Goal: Information Seeking & Learning: Find specific fact

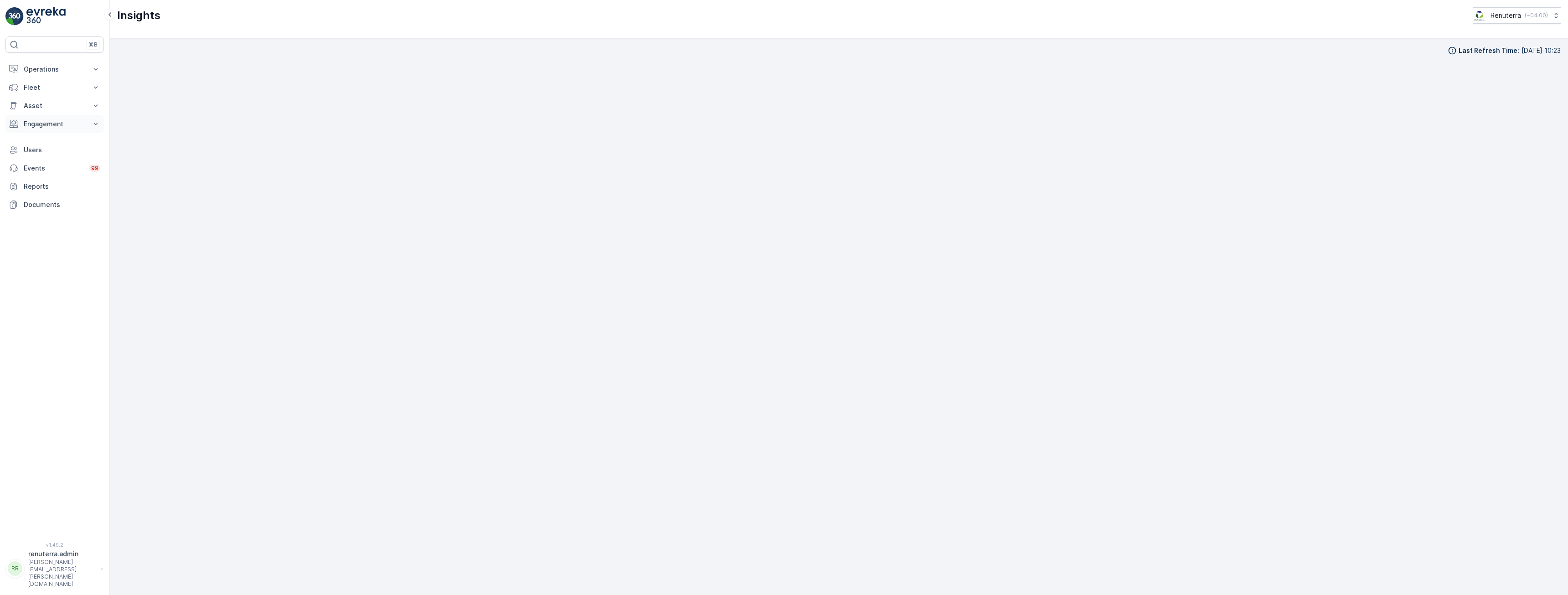
click at [68, 130] on button "Engagement" at bounding box center [55, 124] width 99 height 18
click at [52, 141] on link "Insights" at bounding box center [62, 139] width 85 height 13
click at [41, 67] on p "Operations" at bounding box center [55, 69] width 62 height 9
click at [45, 108] on p "Routes & Tasks" at bounding box center [46, 110] width 47 height 9
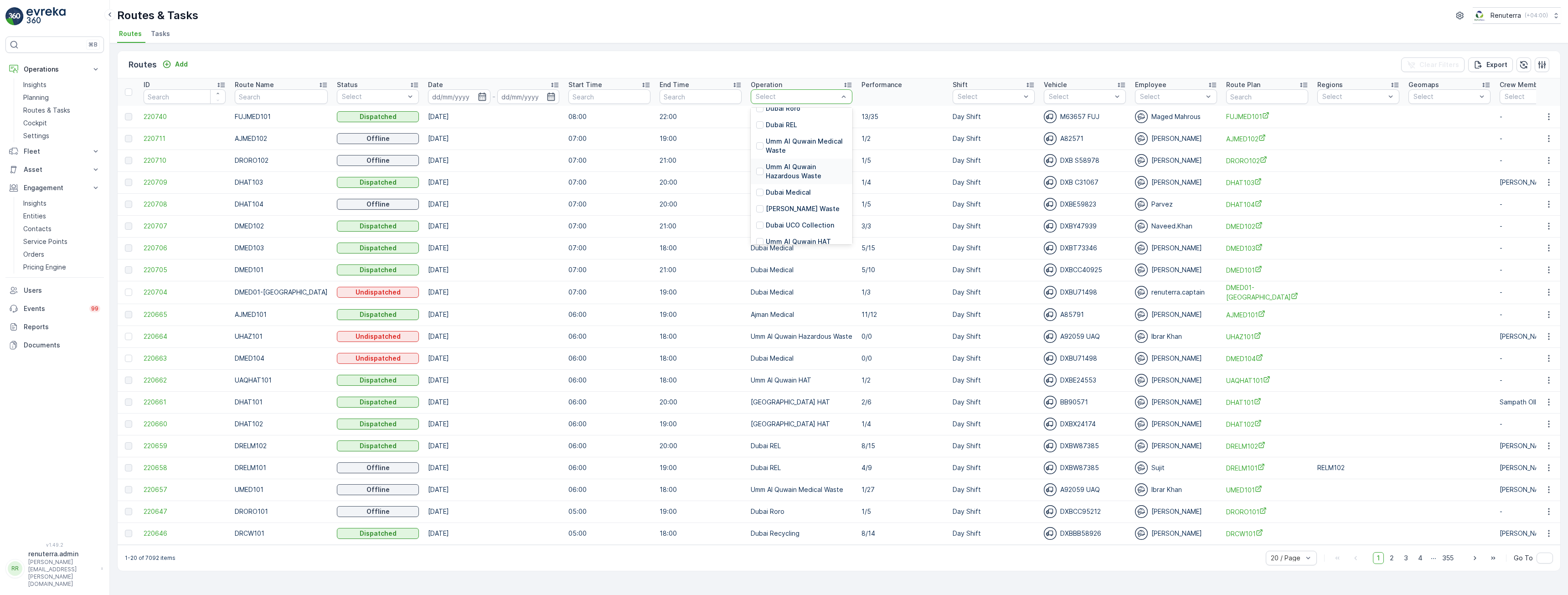
scroll to position [147, 0]
click at [783, 220] on p "Dubai HAT" at bounding box center [806, 222] width 81 height 18
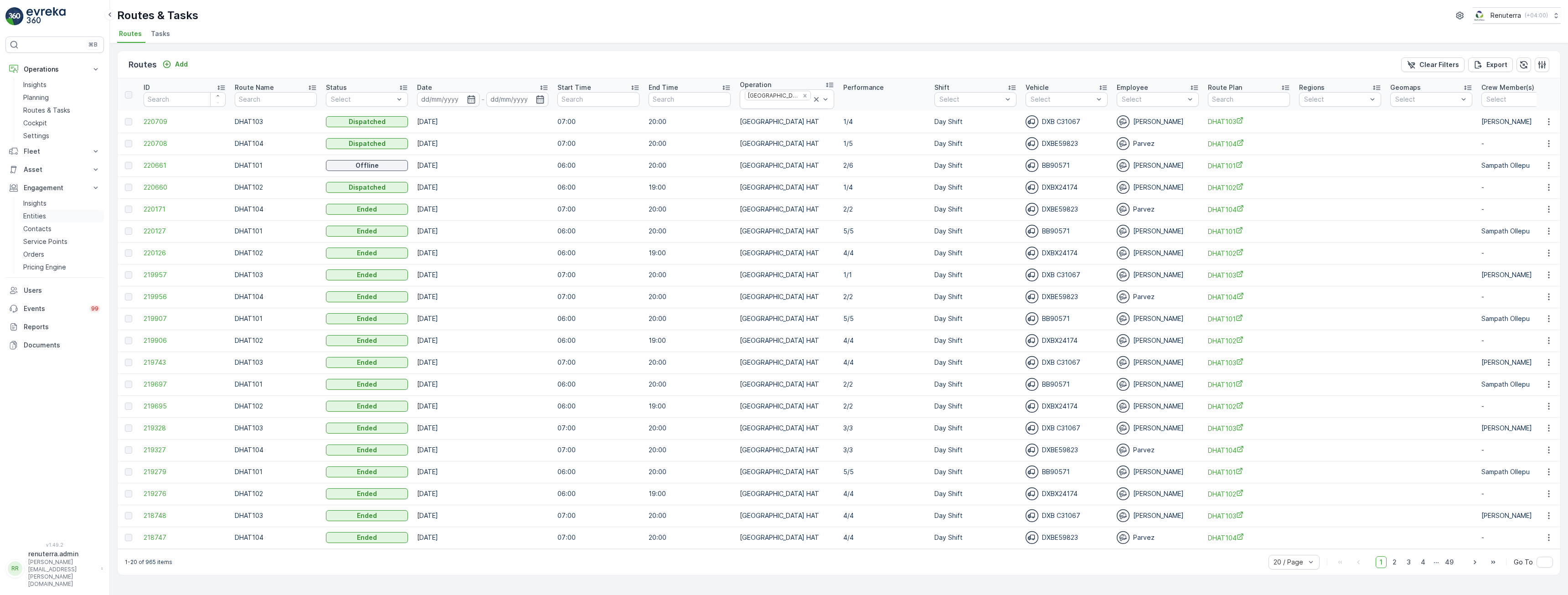
click at [48, 214] on link "Entities" at bounding box center [62, 216] width 85 height 13
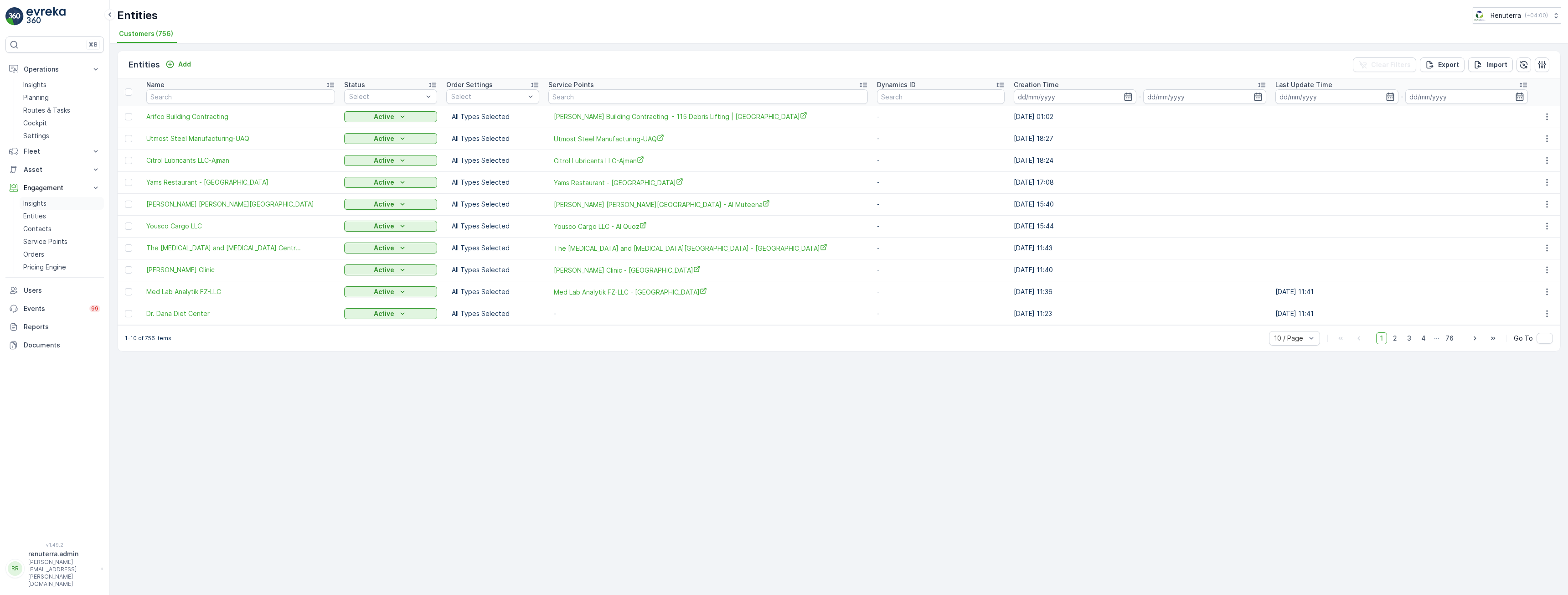
click at [49, 197] on link "Insights" at bounding box center [62, 203] width 85 height 13
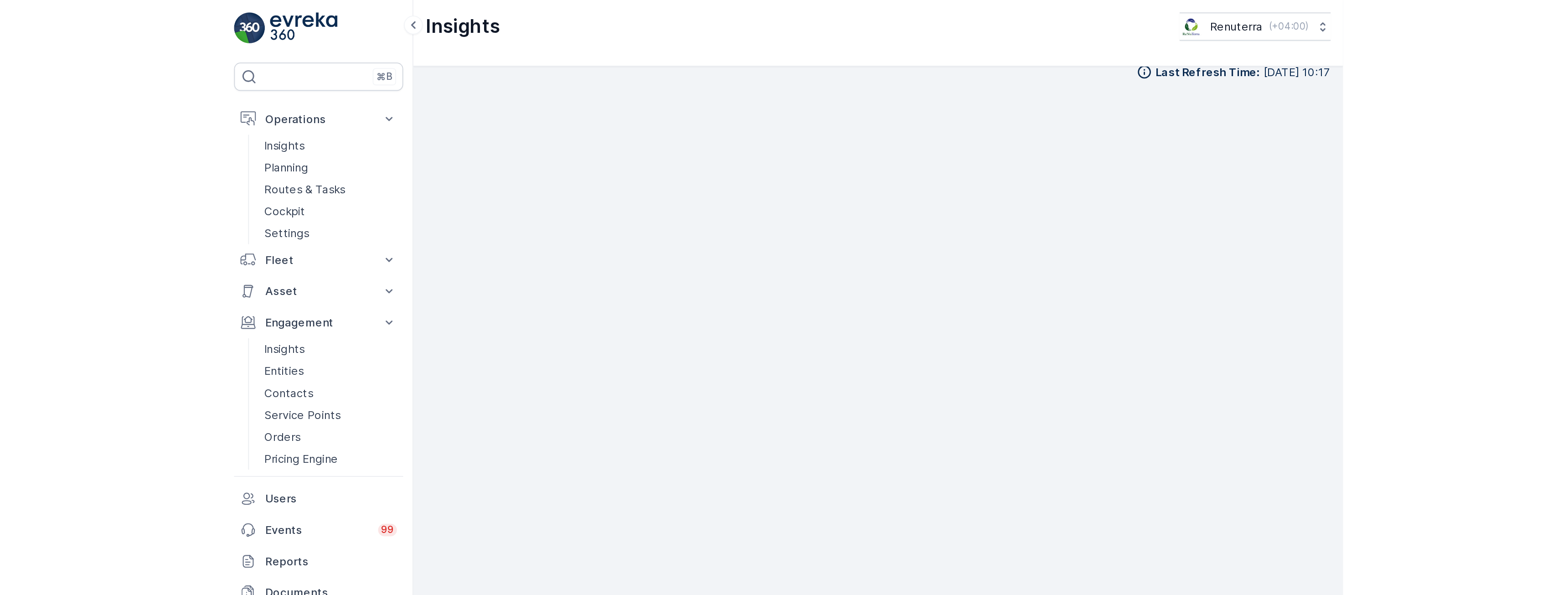
scroll to position [9, 0]
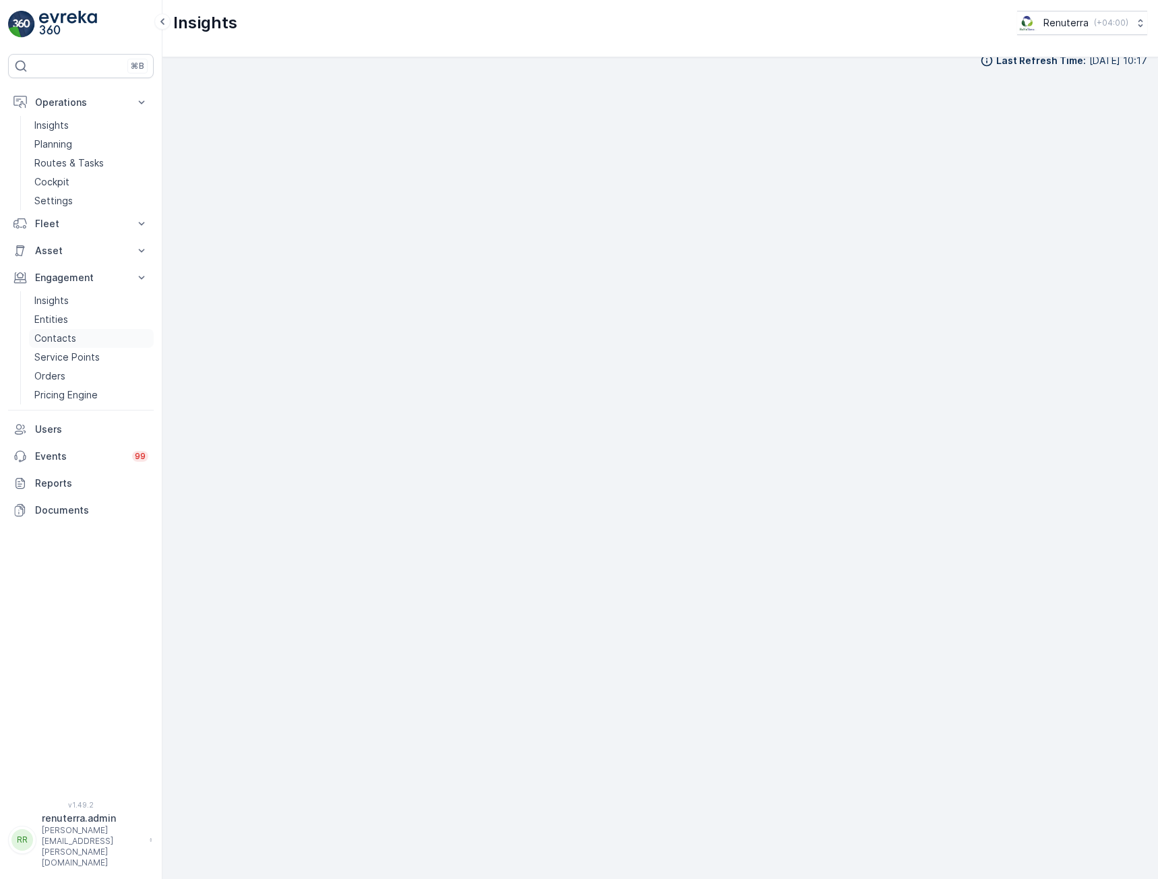
drag, startPoint x: 61, startPoint y: 310, endPoint x: 61, endPoint y: 342, distance: 32.4
click at [61, 310] on link "Entities" at bounding box center [91, 319] width 125 height 19
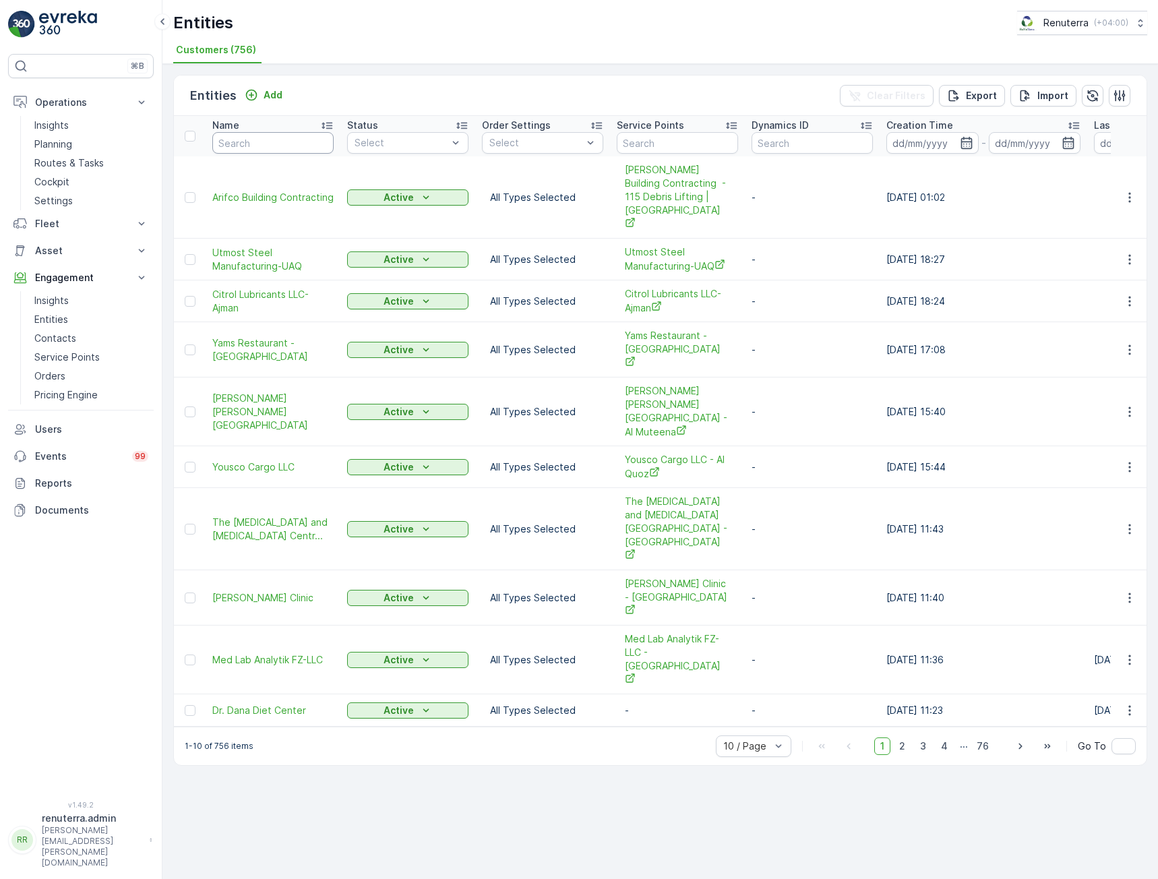
click at [265, 144] on input "text" at bounding box center [272, 143] width 121 height 22
type input "ثؤخ"
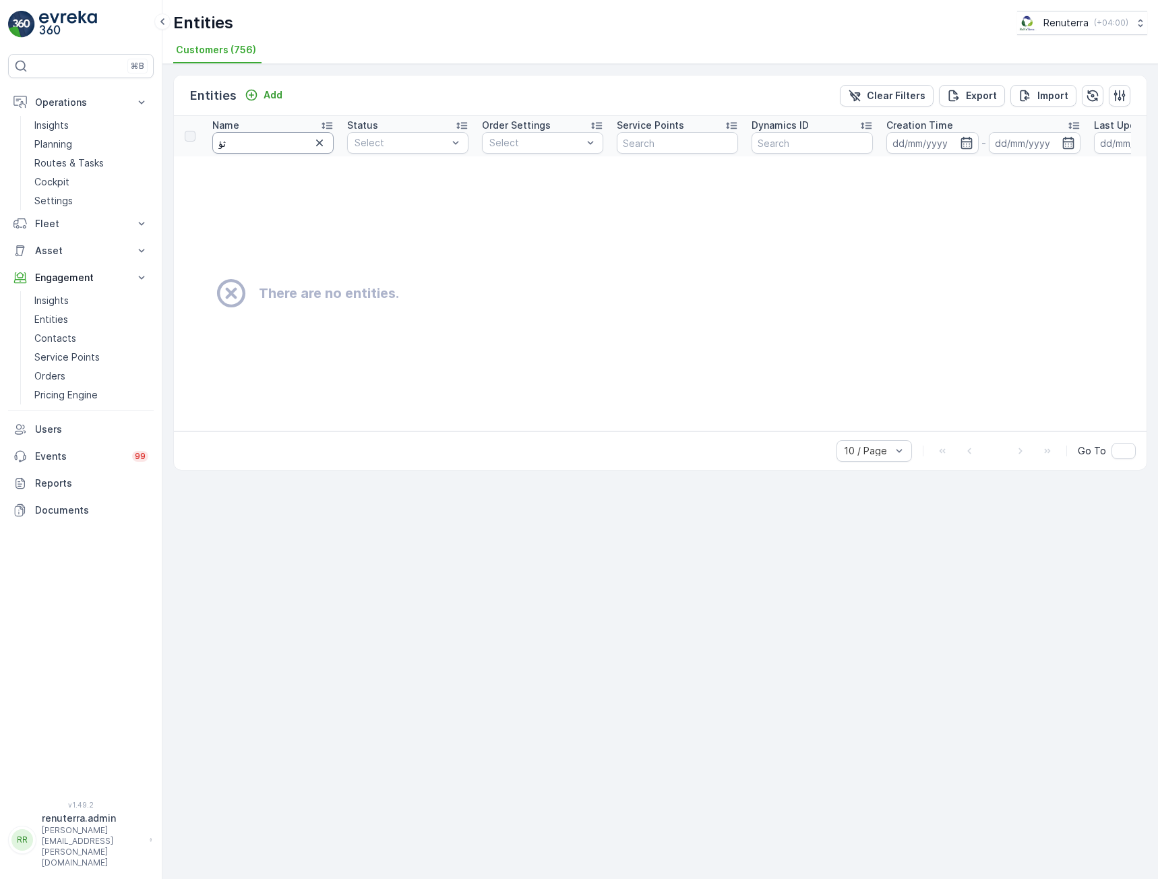
click at [265, 144] on input "ثؤ" at bounding box center [272, 143] width 121 height 22
type input "ث"
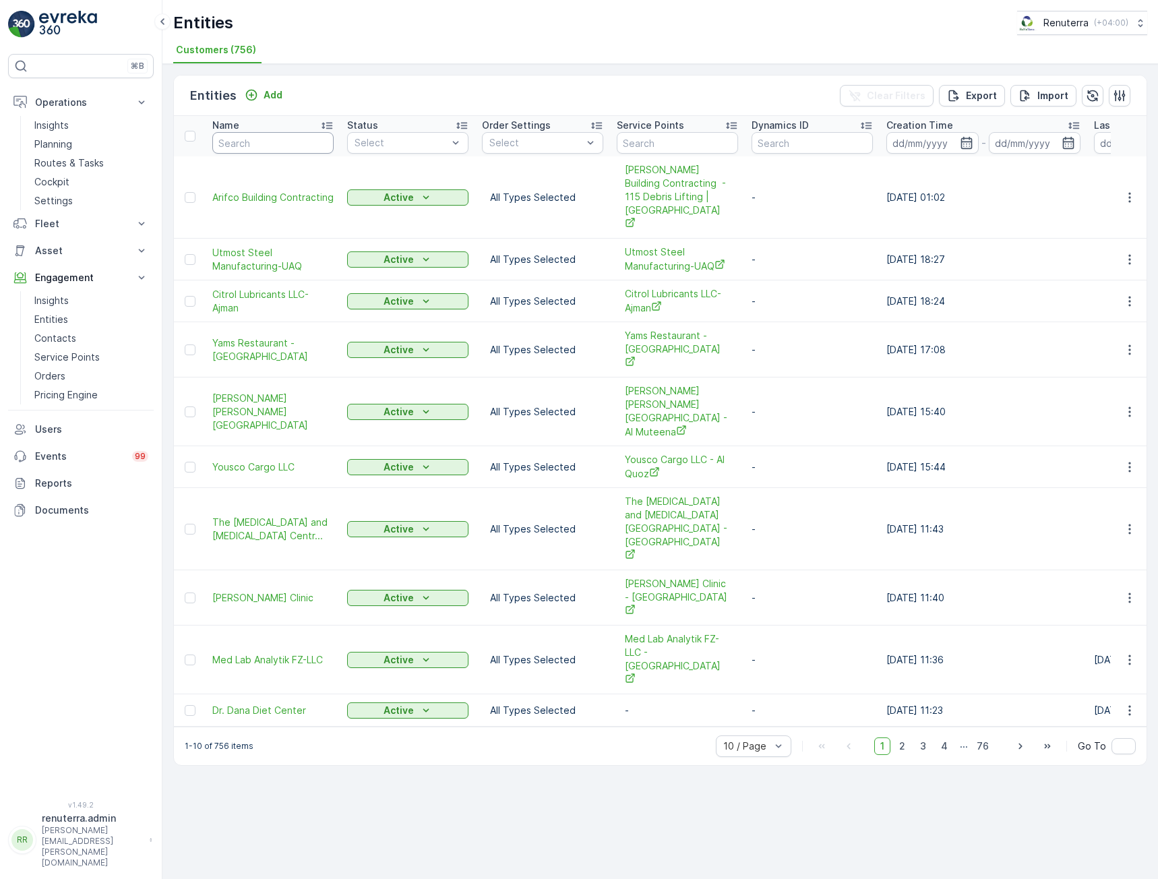
click at [265, 144] on input "text" at bounding box center [272, 143] width 121 height 22
type input "ec"
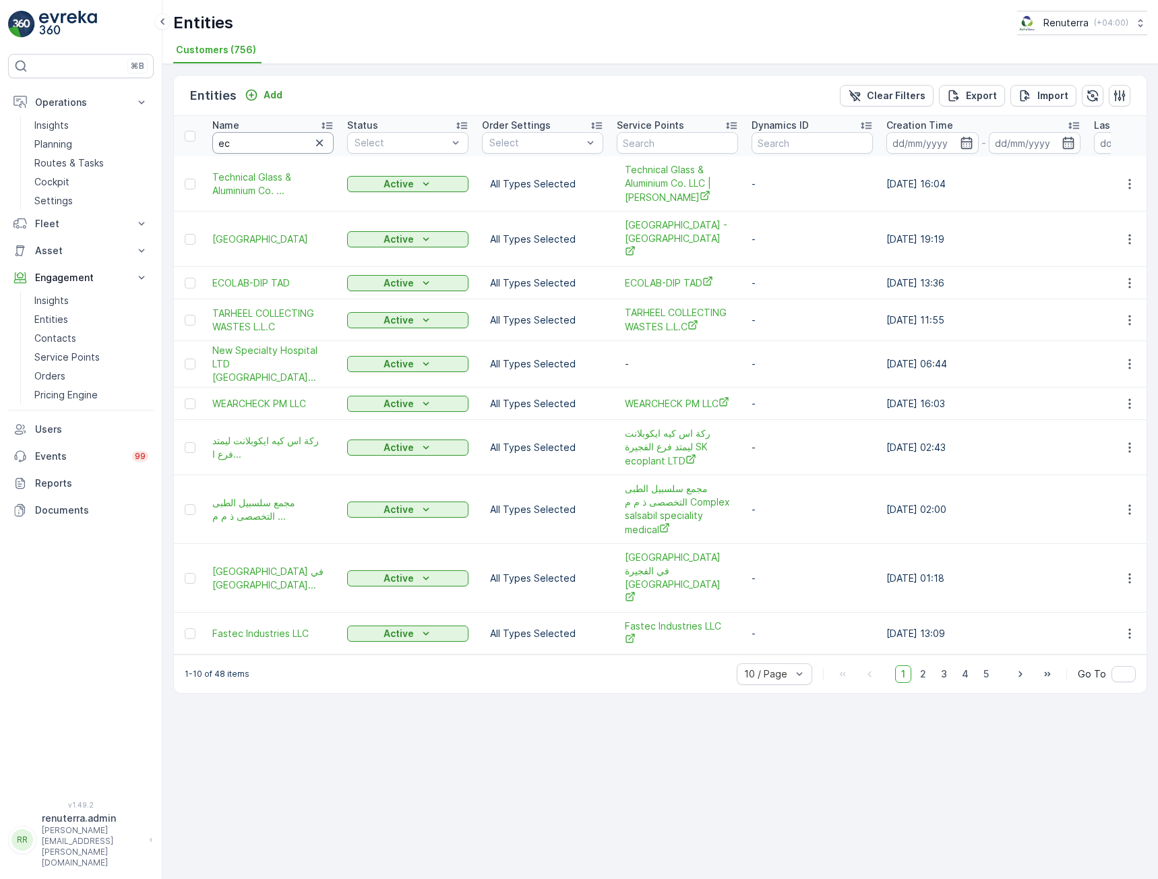
click at [272, 137] on input "ec" at bounding box center [272, 143] width 121 height 22
type input "eco"
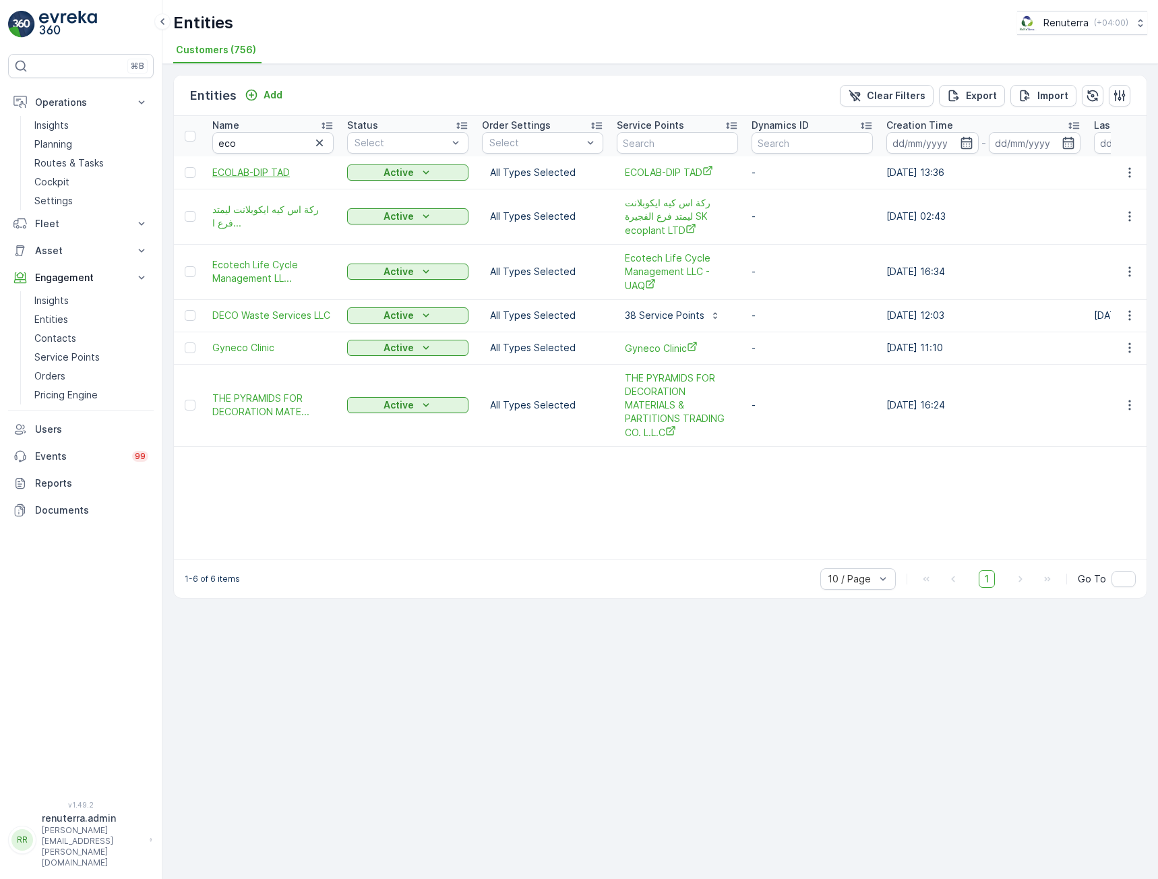
click at [254, 171] on span "ECOLAB-DIP TAD" at bounding box center [272, 172] width 121 height 13
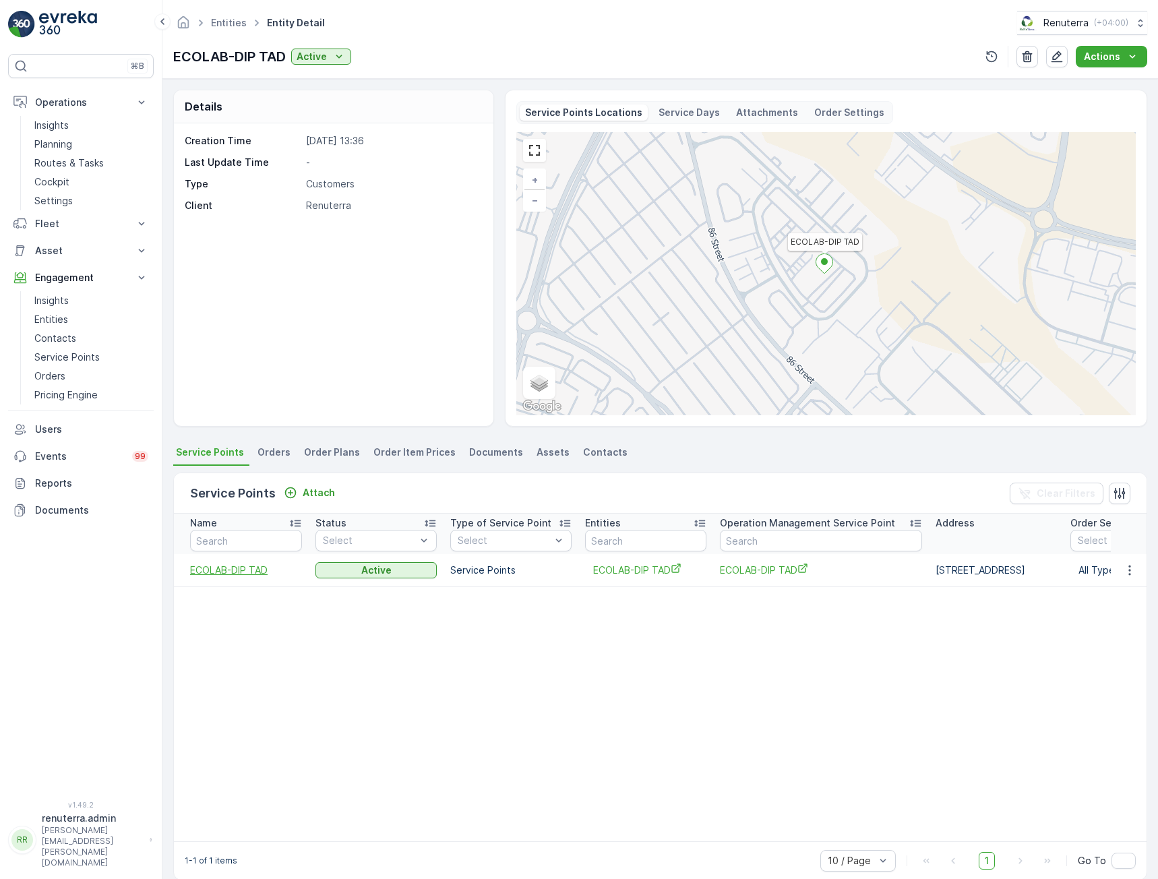
click at [248, 569] on span "ECOLAB-DIP TAD" at bounding box center [246, 569] width 112 height 13
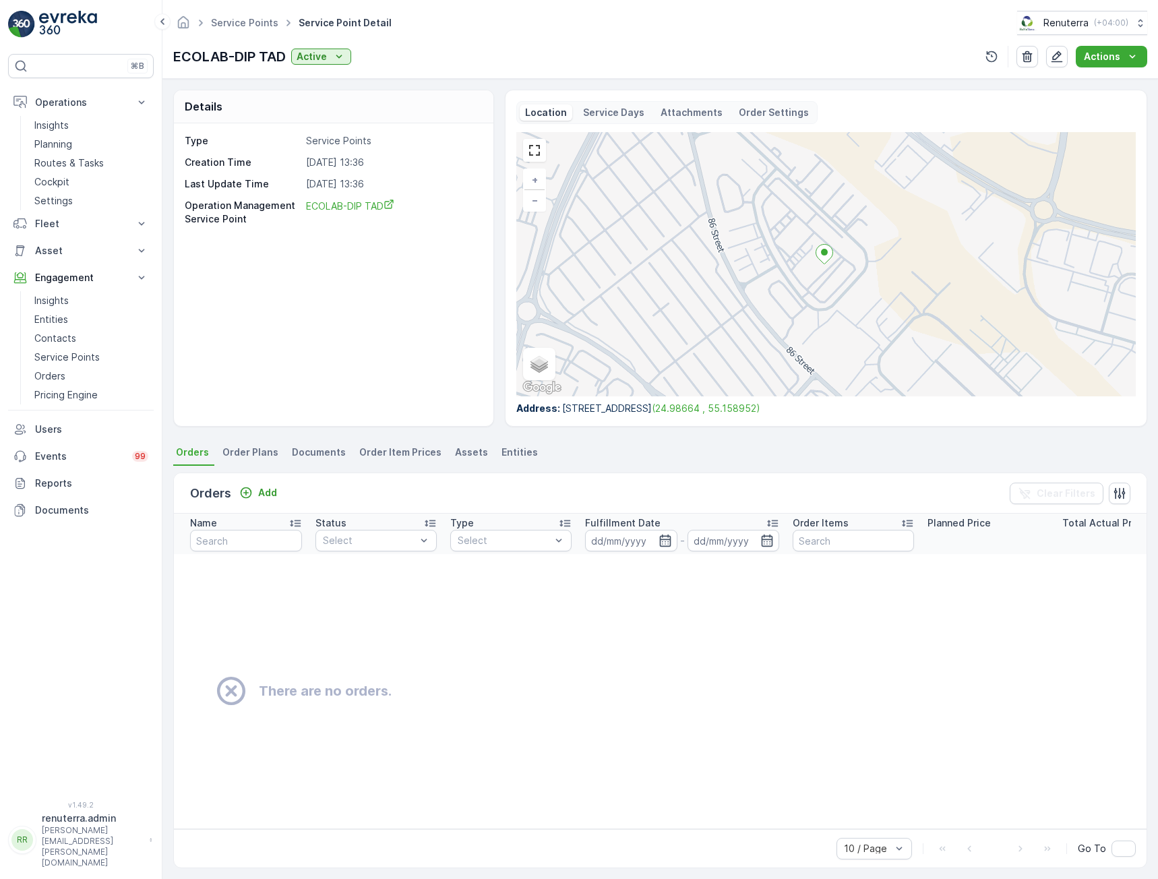
click at [248, 448] on span "Order Plans" at bounding box center [250, 451] width 56 height 13
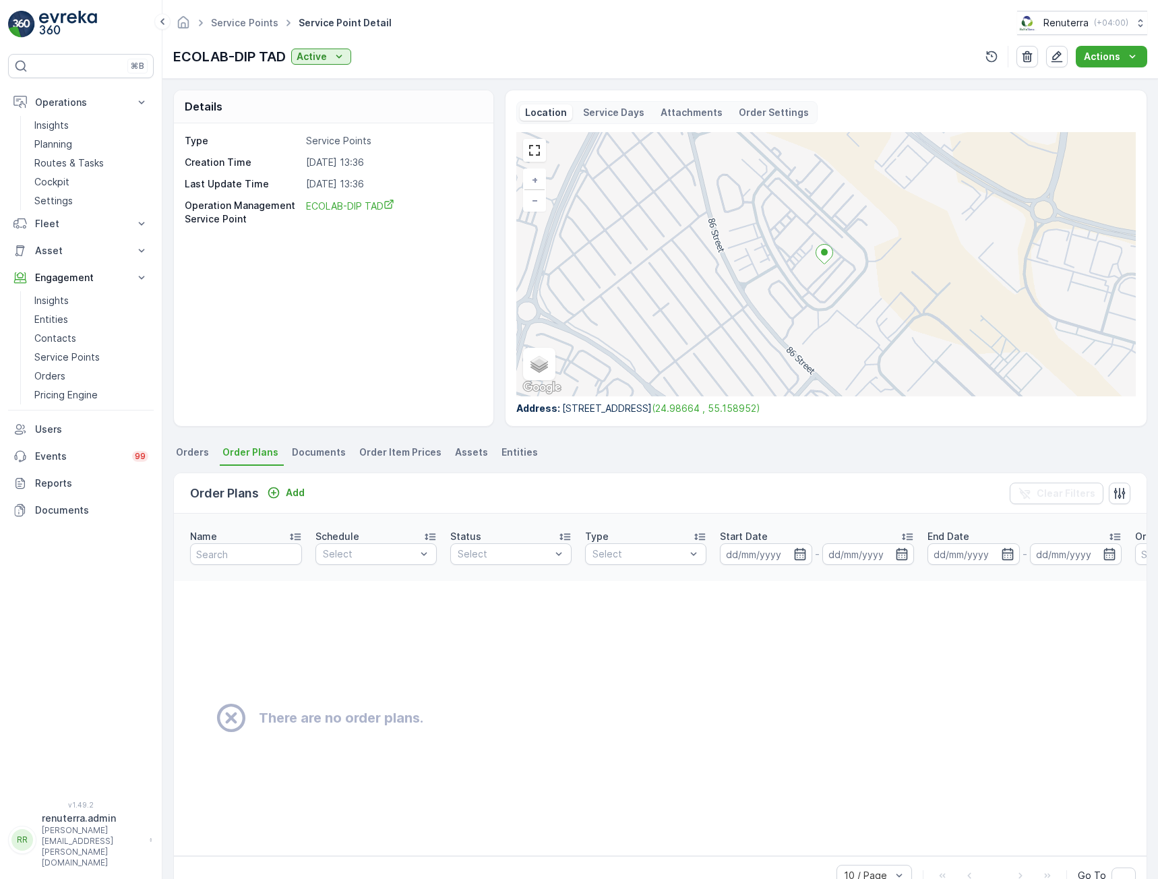
click at [310, 454] on span "Documents" at bounding box center [319, 451] width 54 height 13
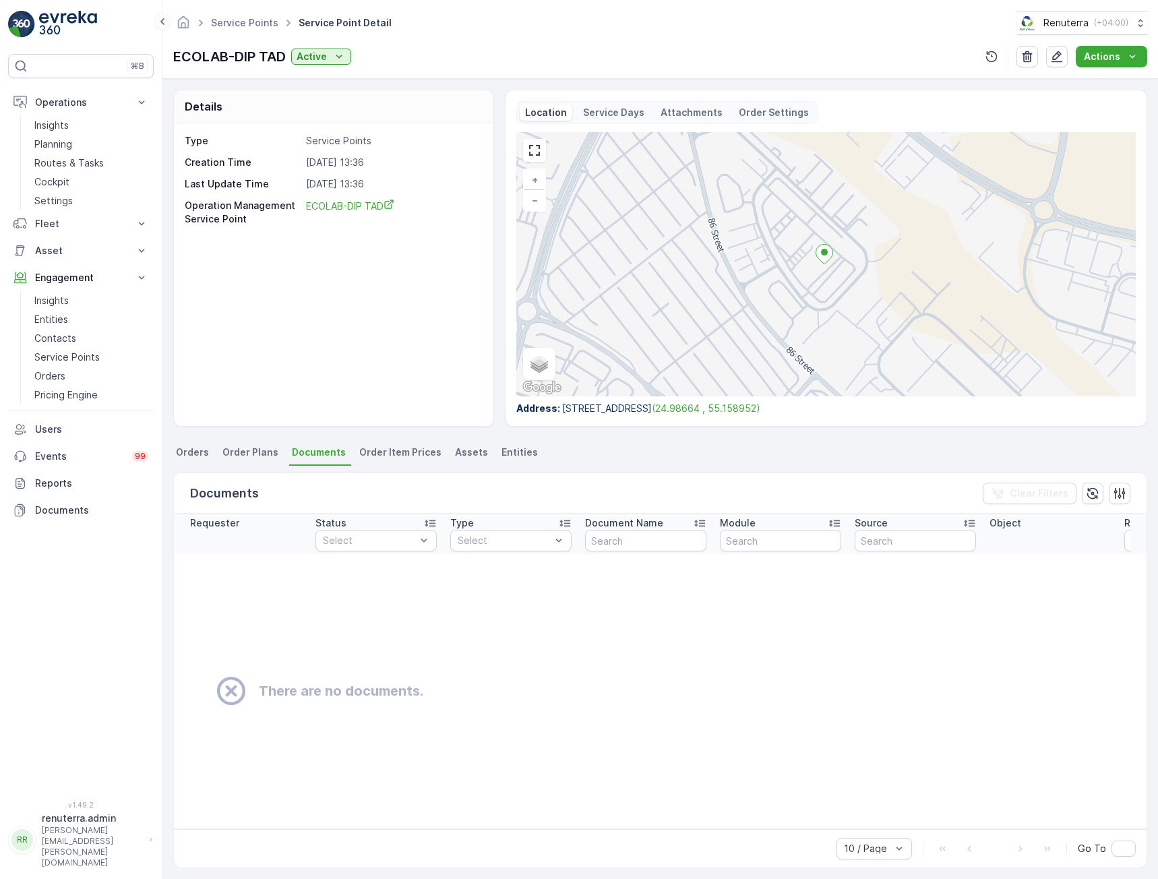
drag, startPoint x: 190, startPoint y: 447, endPoint x: 202, endPoint y: 441, distance: 12.7
click at [193, 448] on span "Orders" at bounding box center [192, 451] width 33 height 13
click at [342, 200] on span "ECOLAB-DIP TAD" at bounding box center [350, 205] width 88 height 11
click at [326, 437] on div "Details Type Service Points Creation Time 31.07.2025 13:36 Last Update Time 31.…" at bounding box center [659, 479] width 995 height 800
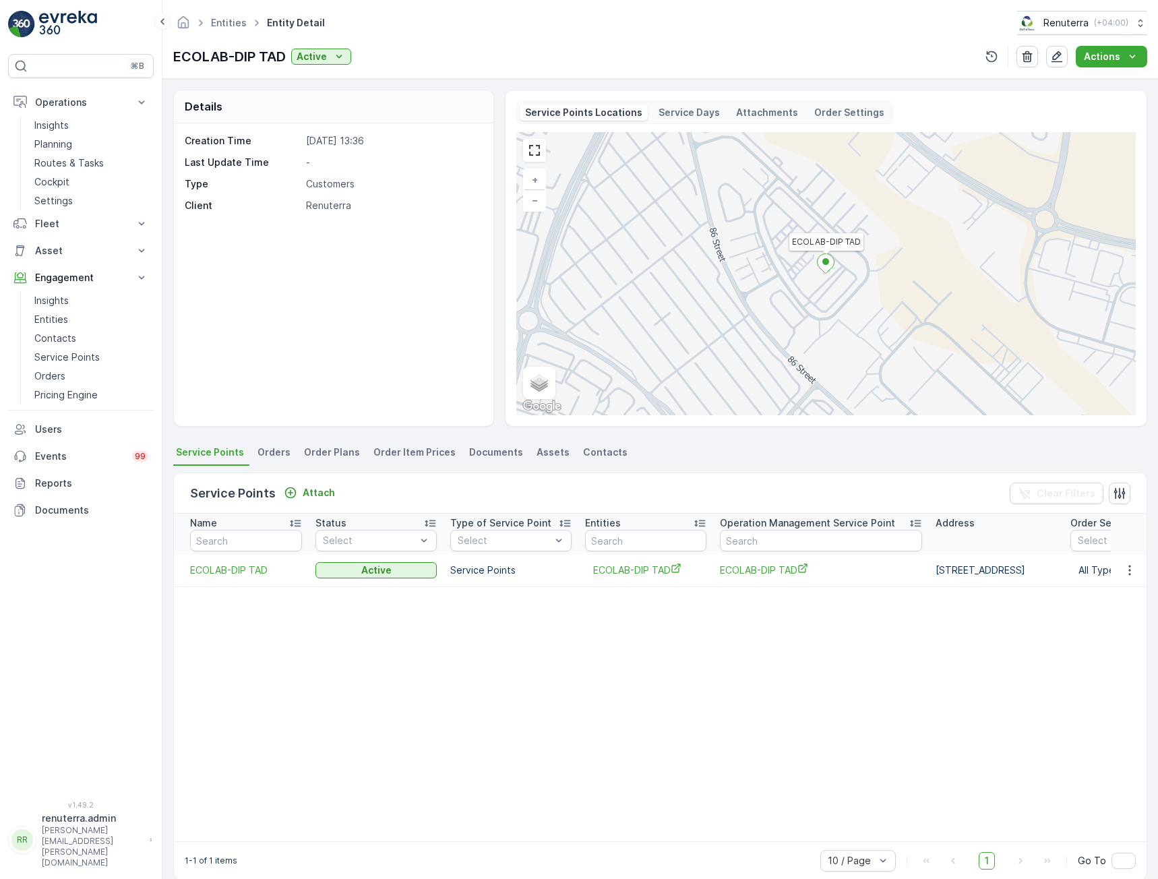
click at [270, 454] on span "Orders" at bounding box center [273, 451] width 33 height 13
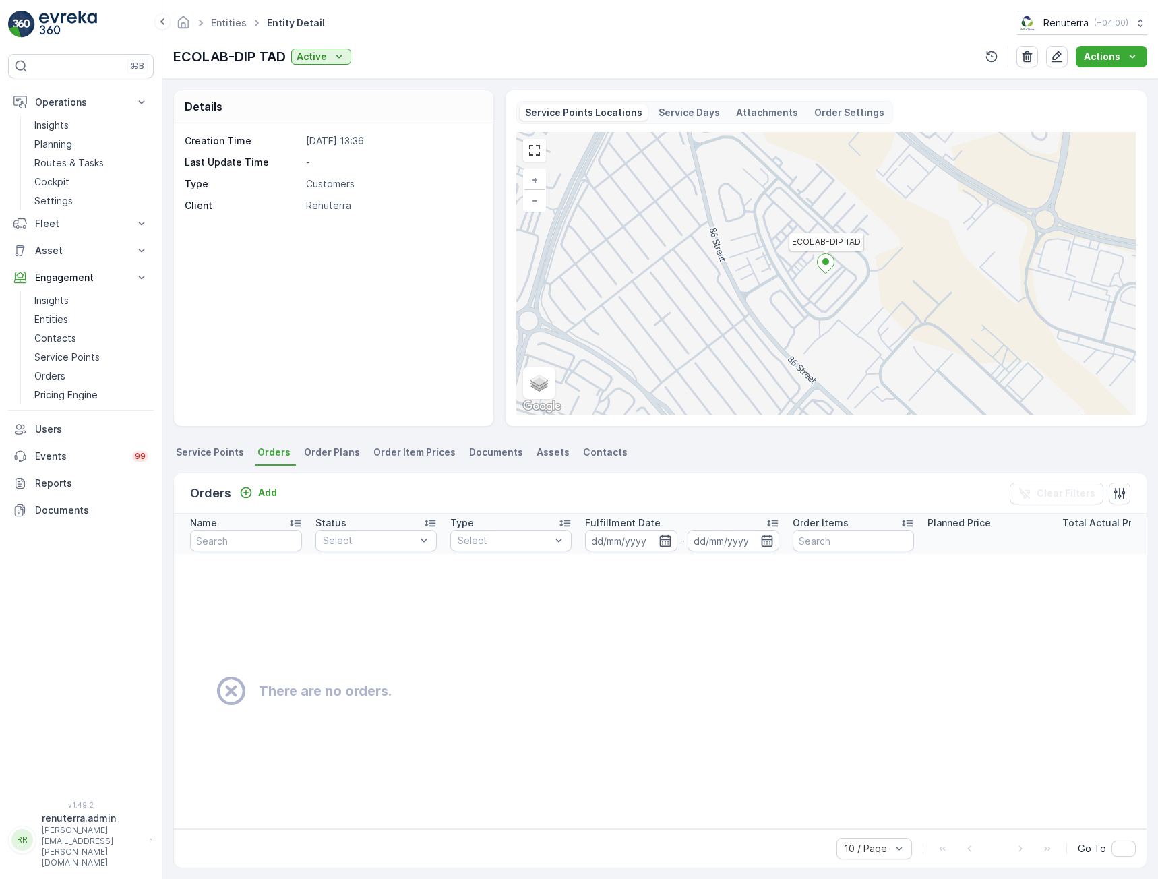
click at [201, 457] on span "Service Points" at bounding box center [210, 451] width 68 height 13
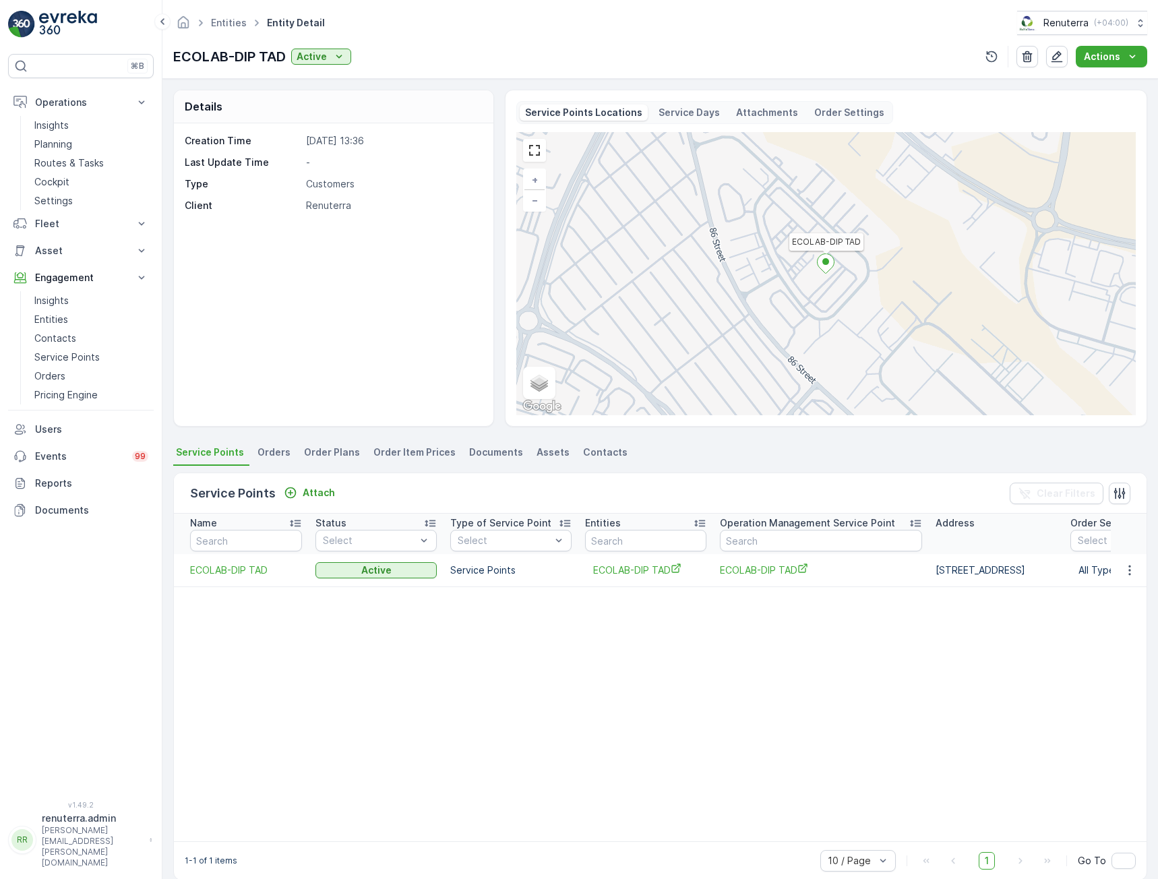
click at [272, 317] on div "Creation Time 31.07.2025 13:36 Last Update Time - Type Customers Client Renuter…" at bounding box center [333, 274] width 319 height 303
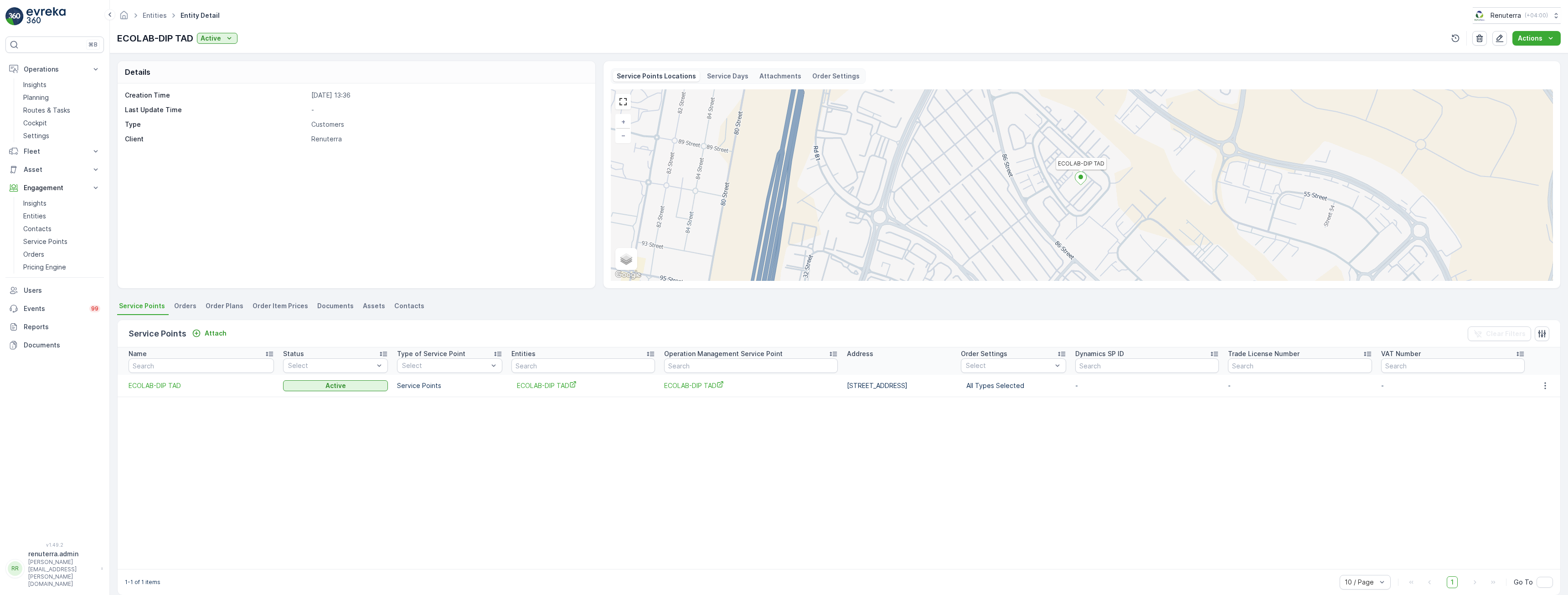
click at [232, 446] on td at bounding box center [198, 444] width 161 height 19
click at [187, 307] on span "Orders" at bounding box center [185, 305] width 22 height 9
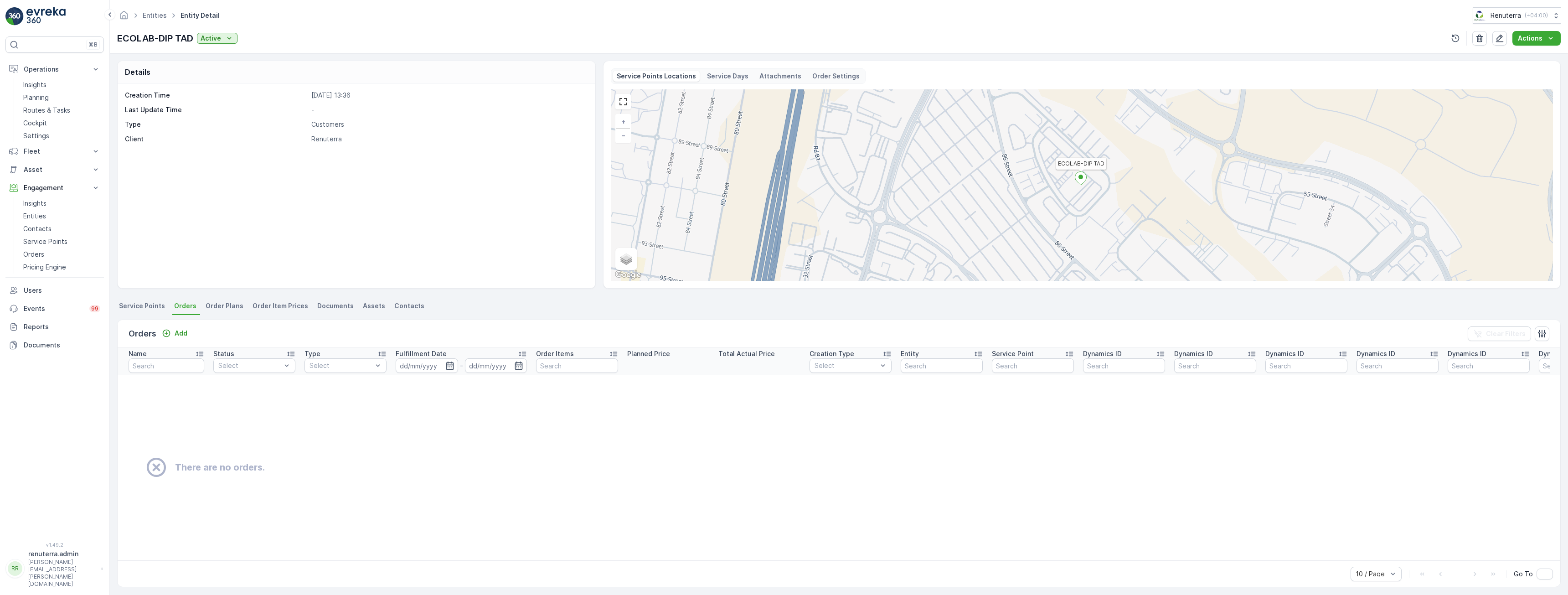
click at [226, 307] on span "Order Plans" at bounding box center [225, 305] width 38 height 9
click at [274, 306] on span "Order Item Prices" at bounding box center [280, 305] width 55 height 9
click at [327, 303] on span "Documents" at bounding box center [336, 305] width 37 height 9
click at [366, 306] on span "Assets" at bounding box center [373, 305] width 22 height 9
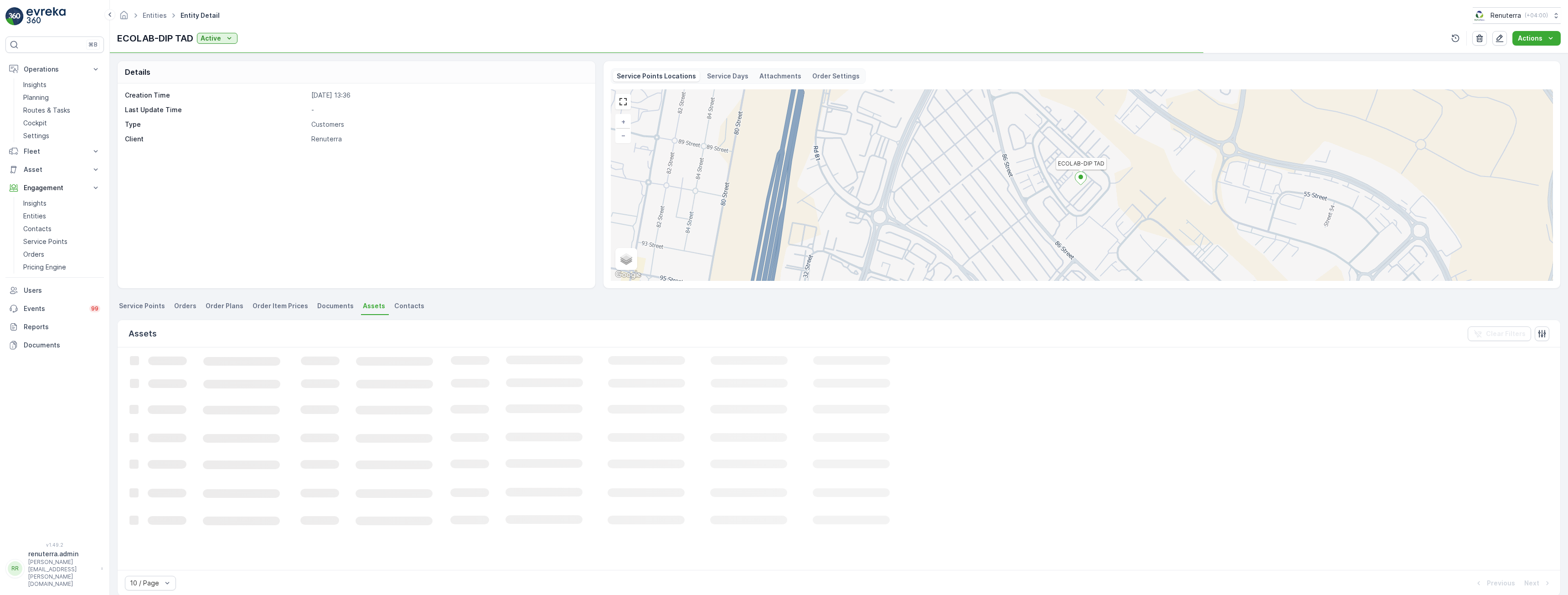
click at [401, 304] on span "Contacts" at bounding box center [409, 305] width 30 height 9
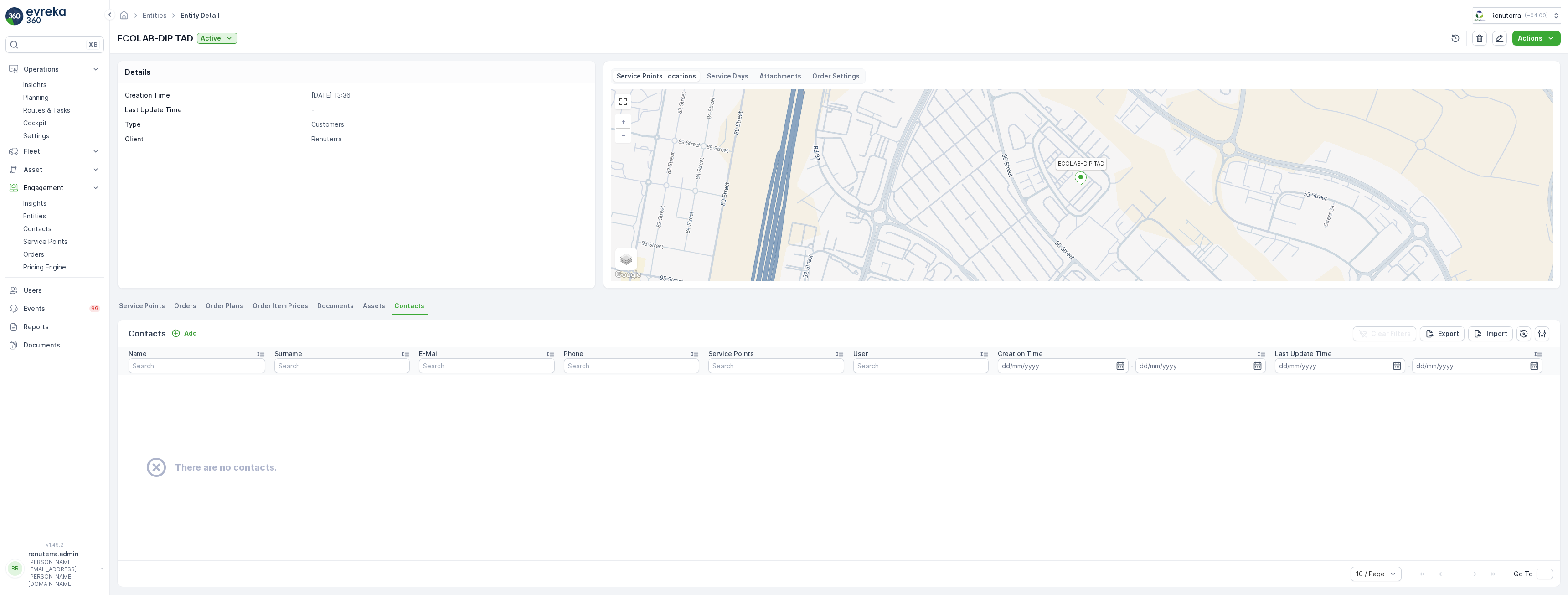
click at [361, 311] on li "Assets" at bounding box center [375, 307] width 28 height 16
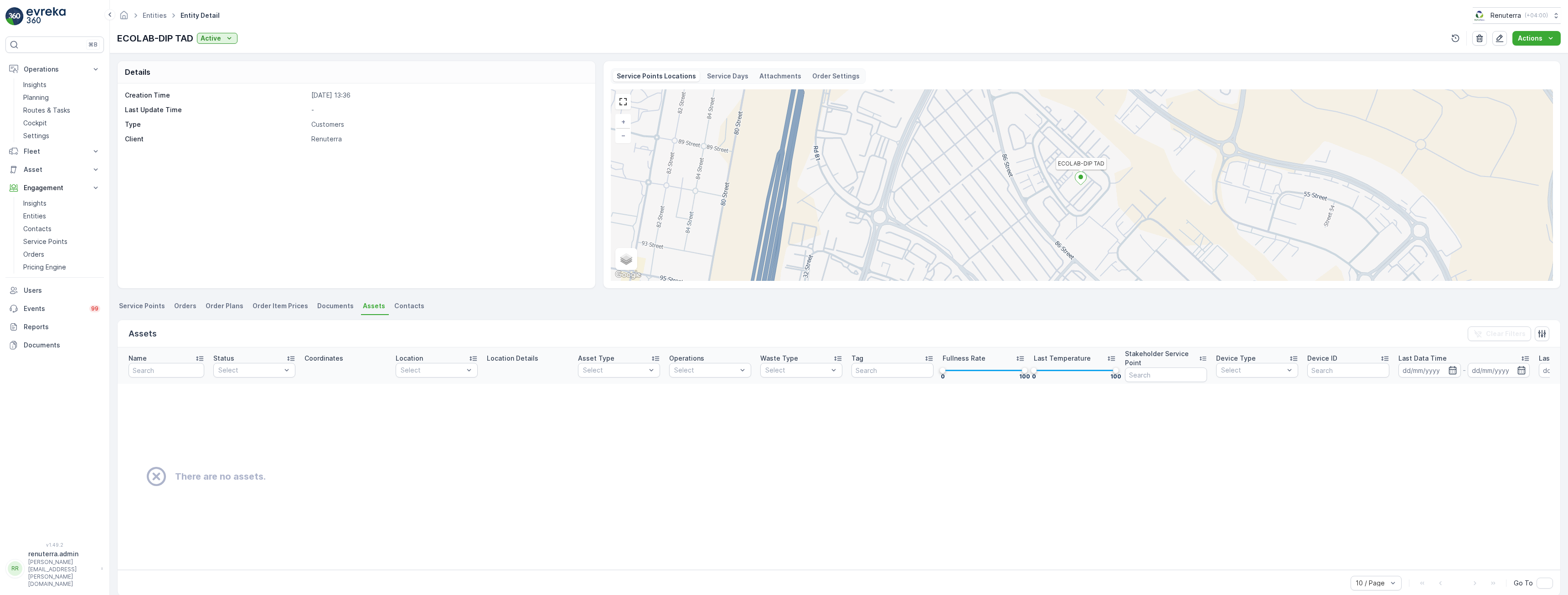
click at [143, 304] on span "Service Points" at bounding box center [142, 305] width 46 height 9
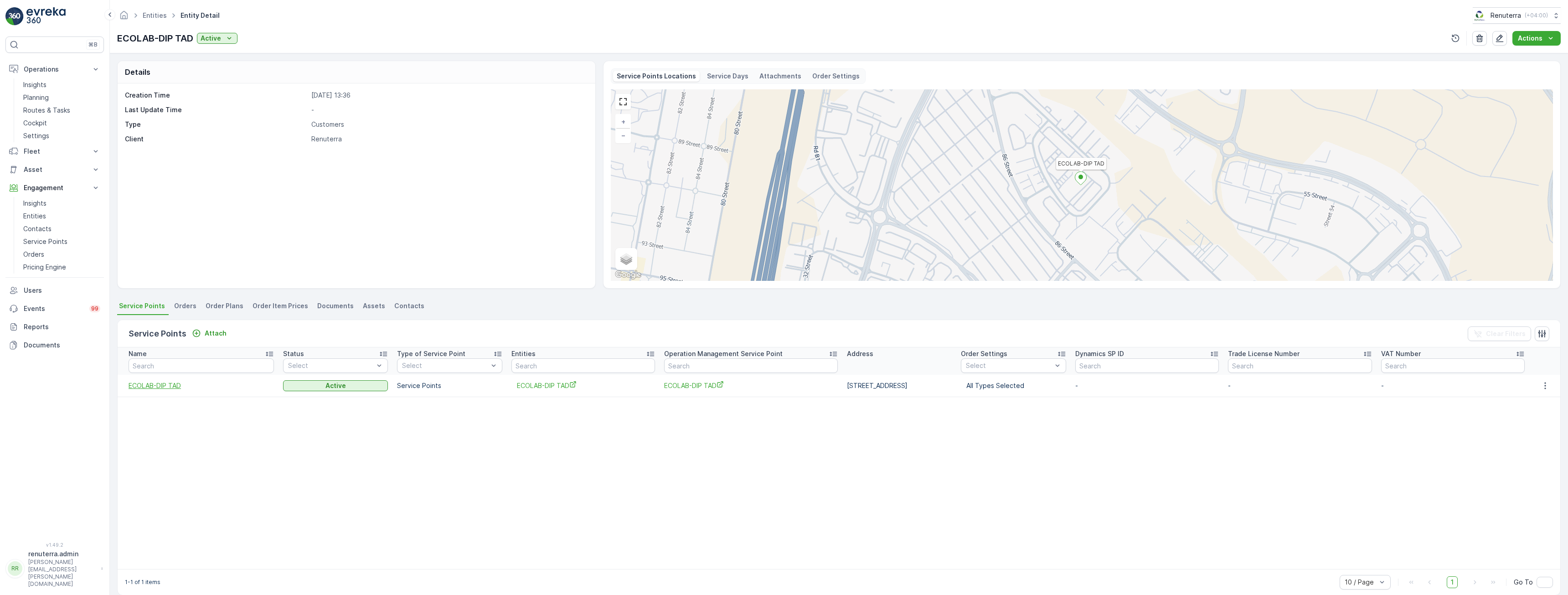
click at [161, 389] on span "ECOLAB-DIP TAD" at bounding box center [201, 385] width 145 height 9
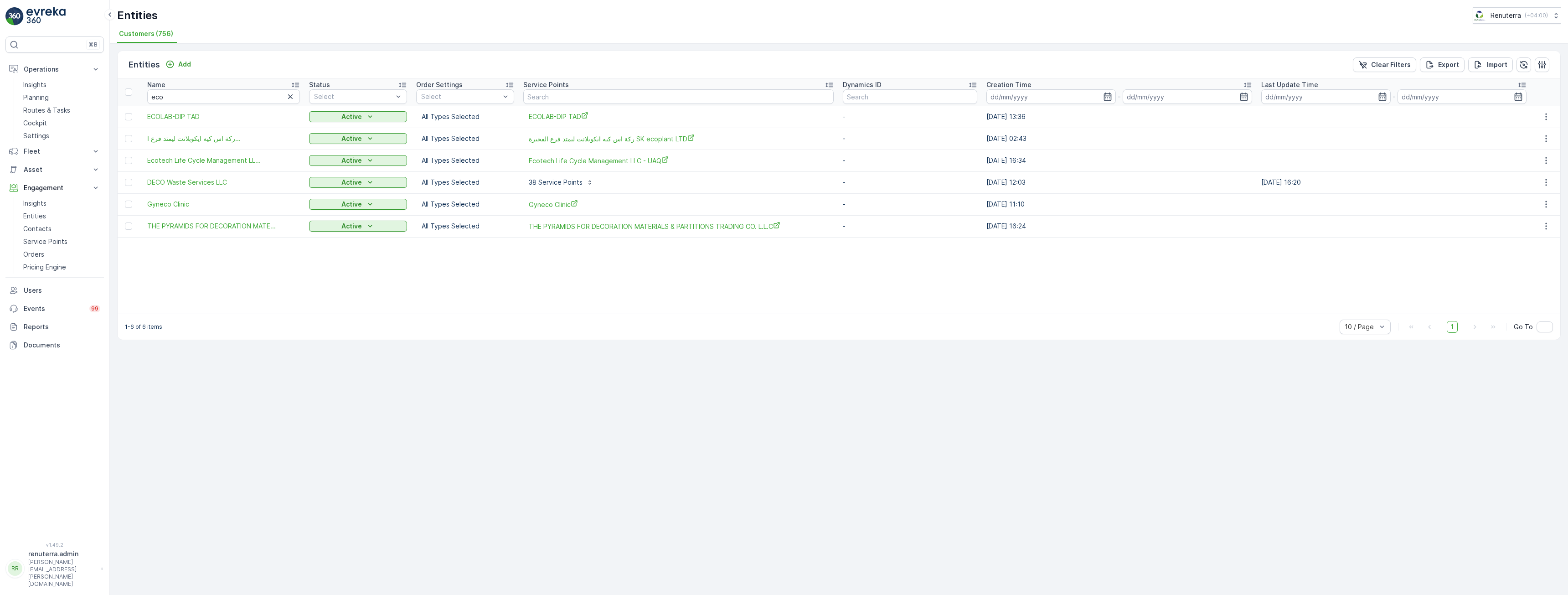
click at [695, 310] on table "Name eco Status Select Order Settings Select Service Points Dynamics ID Creatio…" at bounding box center [839, 196] width 1443 height 235
click at [342, 277] on table "Name eco Status Select Order Settings Select Service Points Dynamics ID Creatio…" at bounding box center [839, 196] width 1443 height 235
click at [48, 217] on link "Entities" at bounding box center [62, 216] width 85 height 13
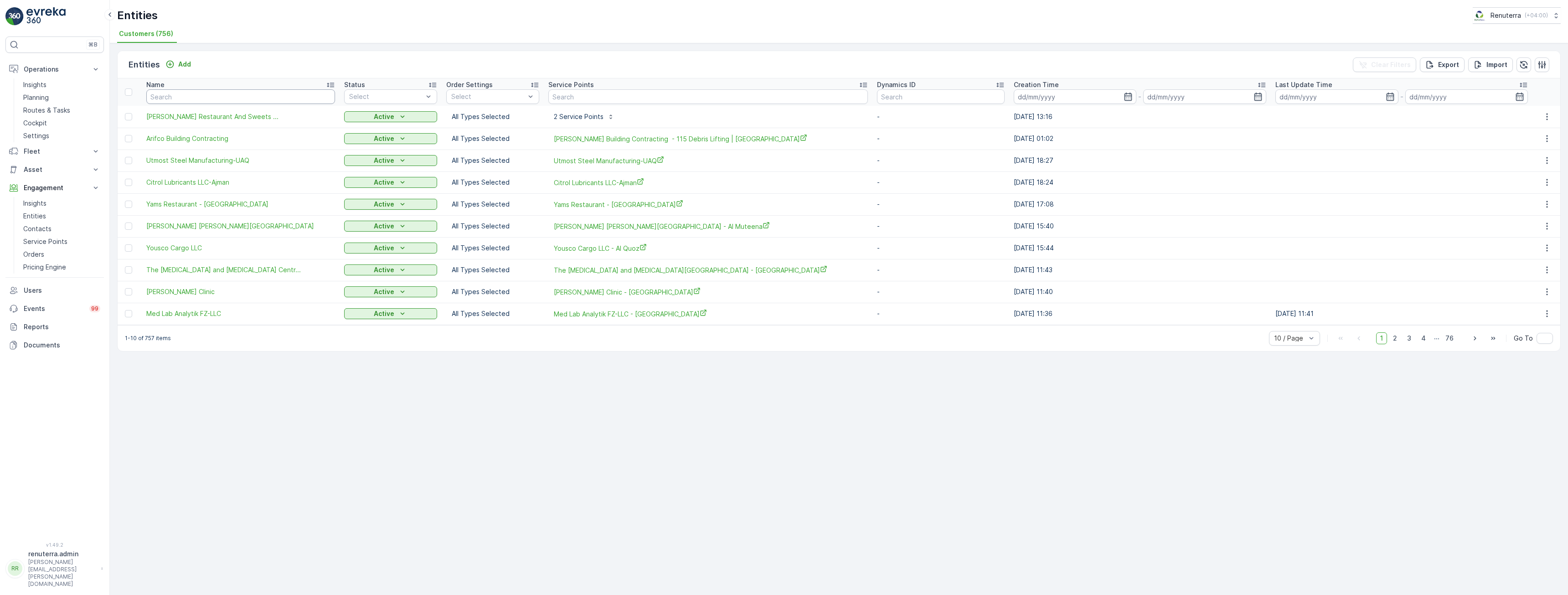
click at [199, 97] on input "text" at bounding box center [240, 97] width 189 height 15
type input "abd"
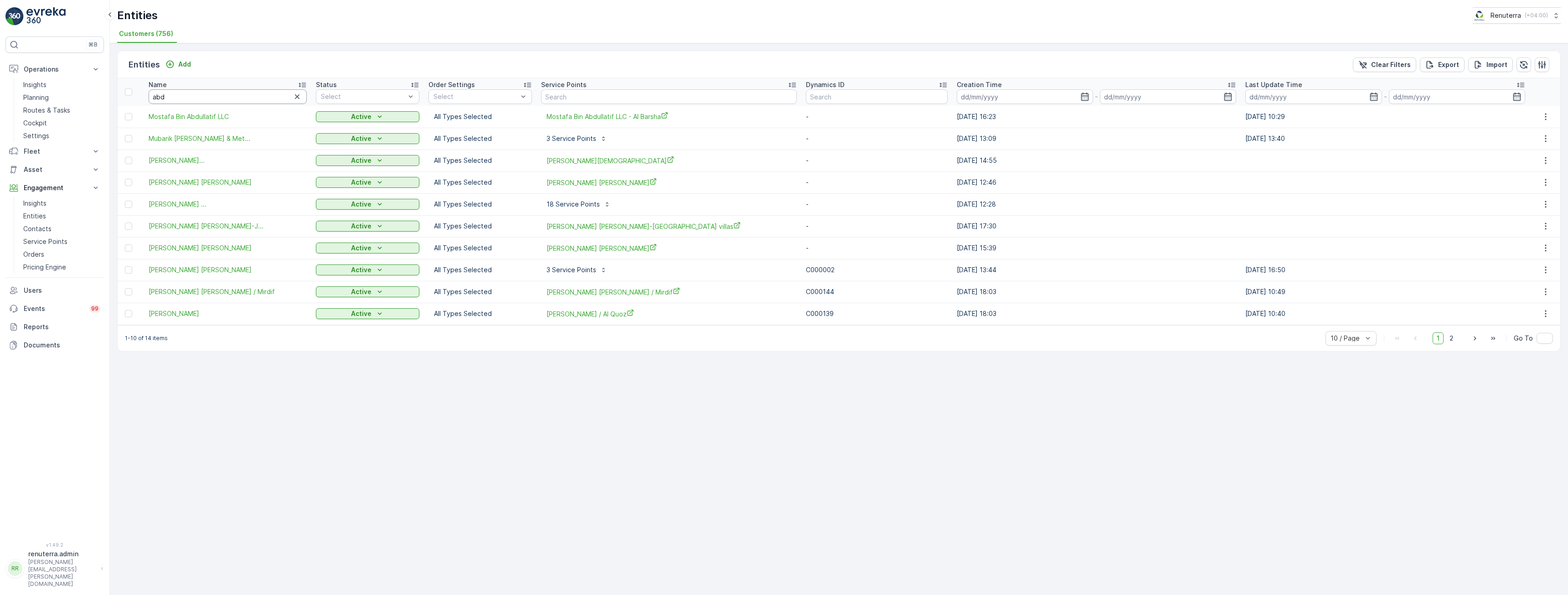
click at [199, 97] on input "abd" at bounding box center [228, 97] width 158 height 15
type input "abdul"
click at [201, 101] on input "abdul" at bounding box center [228, 97] width 158 height 15
type input "abdulr"
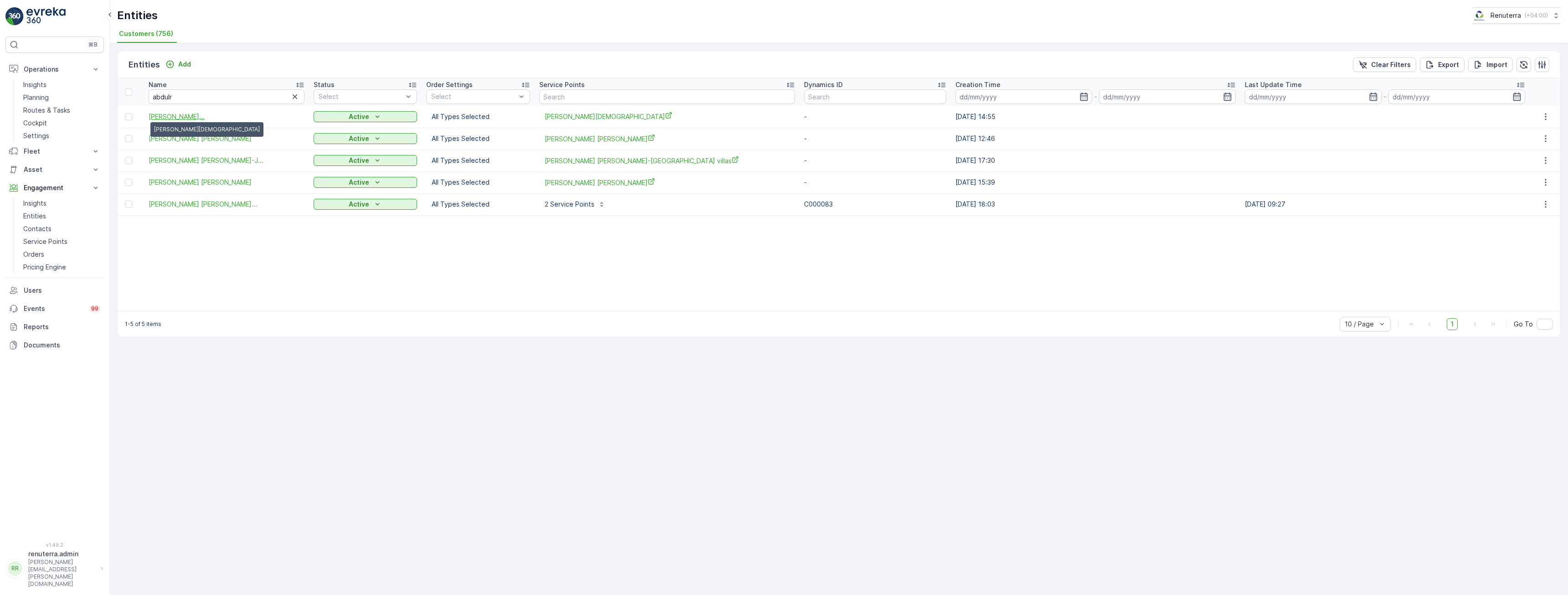
click at [204, 114] on span "Abdulrahim Hussain Gargash Masji..." at bounding box center [177, 116] width 56 height 9
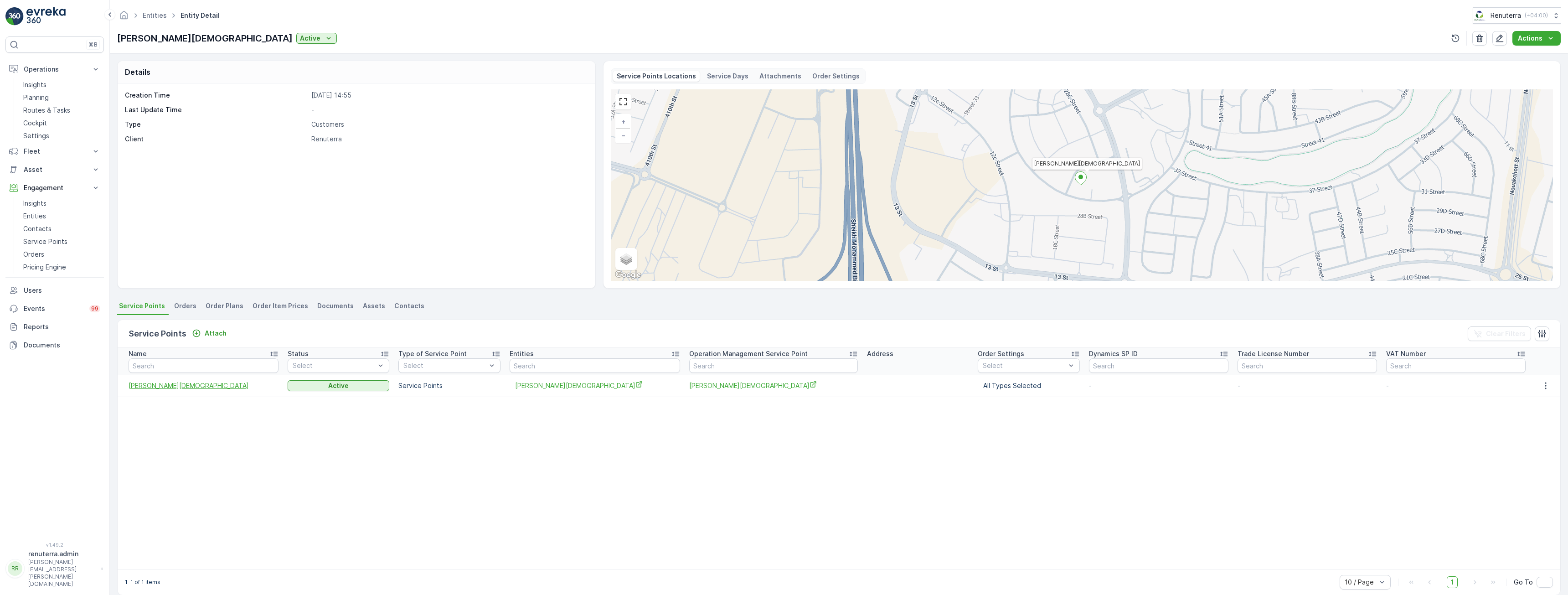
click at [200, 389] on span "[PERSON_NAME][DEMOGRAPHIC_DATA]" at bounding box center [204, 385] width 150 height 9
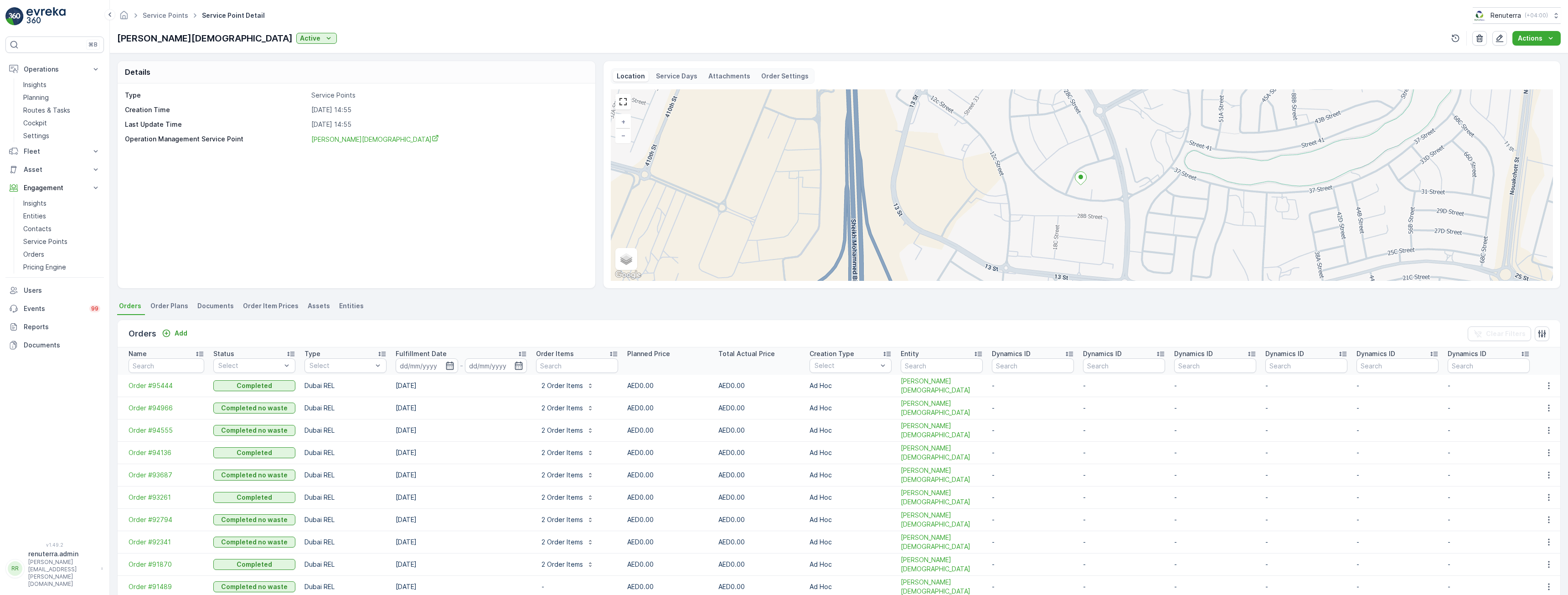
scroll to position [34, 0]
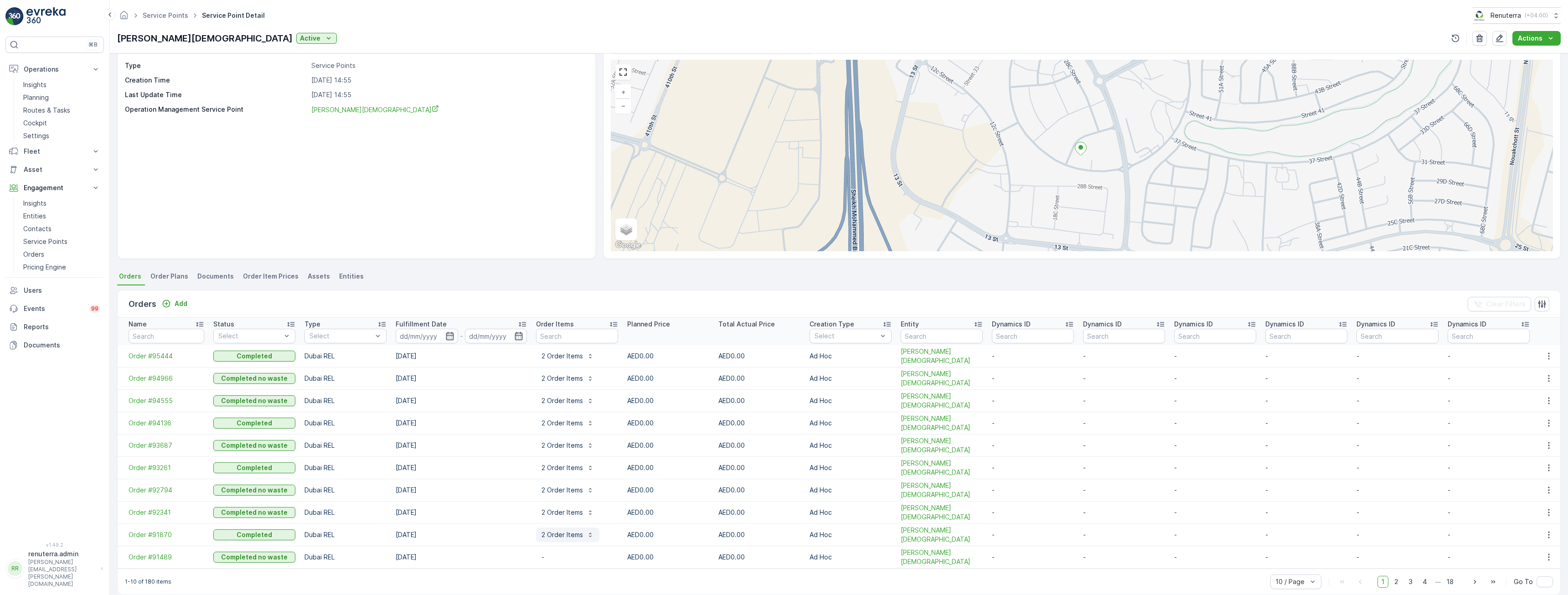
click at [567, 527] on button "2 Order Items" at bounding box center [568, 535] width 64 height 15
click at [150, 530] on span "Order #91870" at bounding box center [166, 534] width 76 height 9
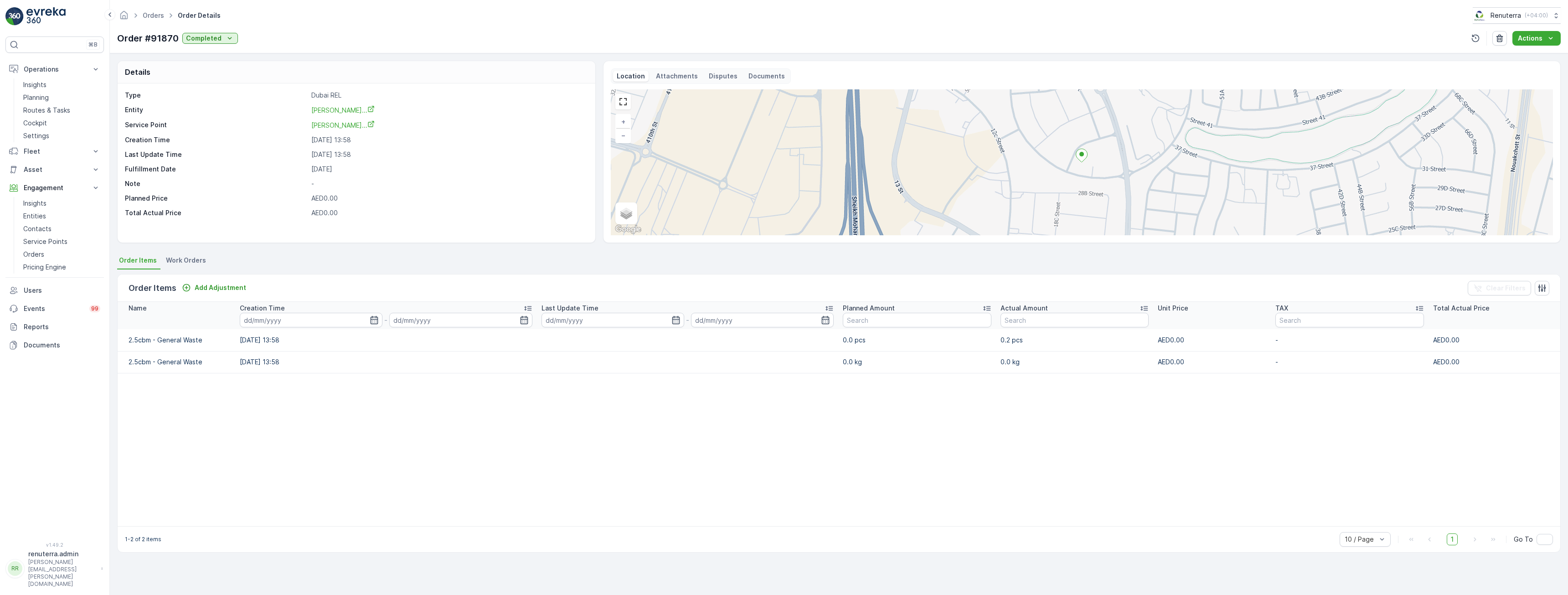
click at [1007, 341] on td "0.2 pcs" at bounding box center [1075, 340] width 158 height 22
click at [949, 425] on table "Name Creation Time - Last Update Time - Planned Amount Actual Amount Unit Price…" at bounding box center [839, 414] width 1443 height 224
click at [1019, 393] on table "Name Creation Time - Last Update Time - Planned Amount Actual Amount Unit Price…" at bounding box center [839, 414] width 1443 height 224
click at [689, 441] on table "Name Creation Time - Last Update Time - Planned Amount Actual Amount Unit Price…" at bounding box center [839, 414] width 1443 height 224
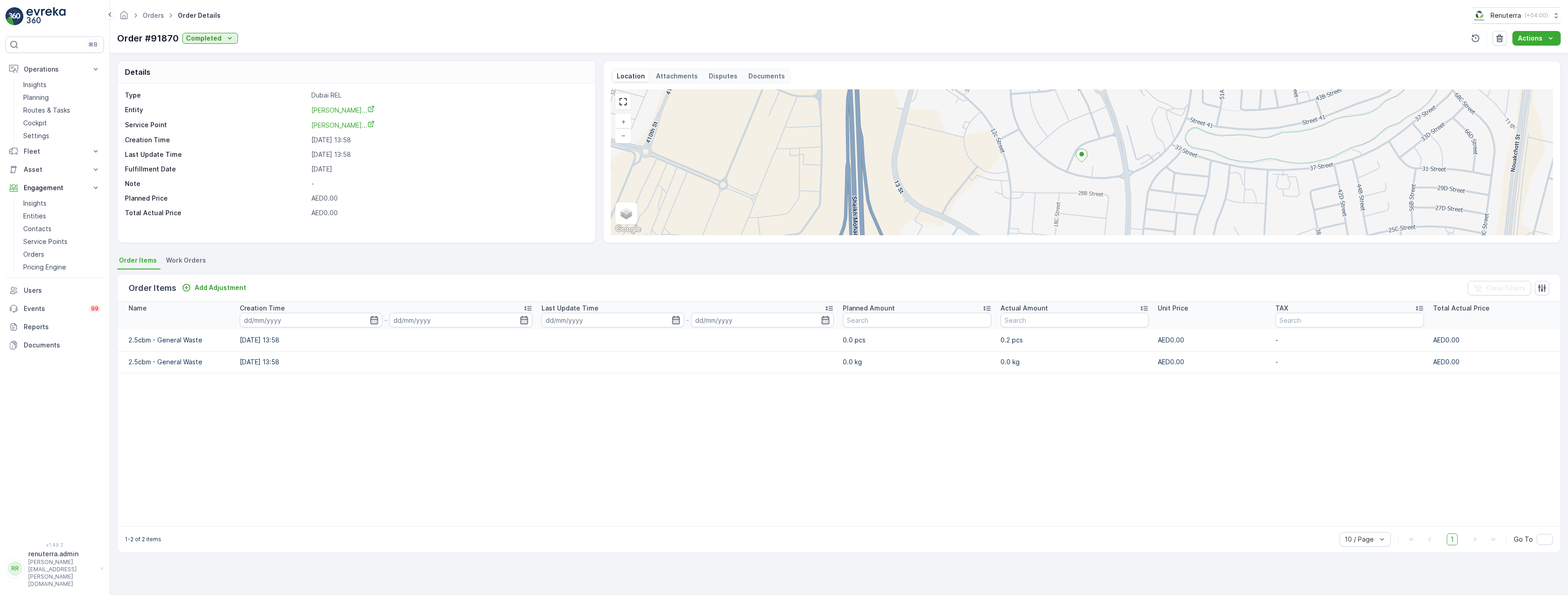
click at [852, 336] on td "0.0 pcs" at bounding box center [917, 340] width 158 height 22
click at [998, 335] on td "0.2 pcs" at bounding box center [1075, 340] width 158 height 22
click at [939, 435] on table "Name Creation Time - Last Update Time - Planned Amount Actual Amount Unit Price…" at bounding box center [839, 414] width 1443 height 224
click at [996, 340] on td "0.2 pcs" at bounding box center [1075, 340] width 158 height 22
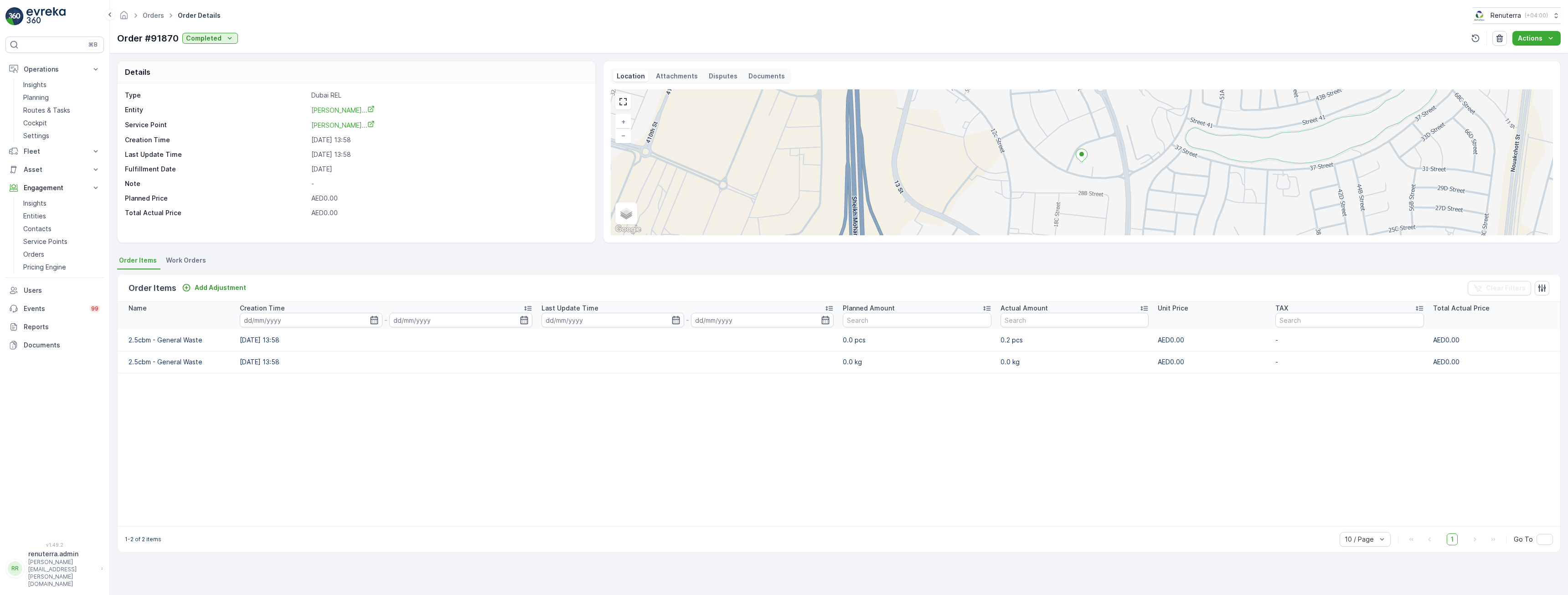
click at [618, 447] on table "Name Creation Time - Last Update Time - Planned Amount Actual Amount Unit Price…" at bounding box center [839, 414] width 1443 height 224
click at [996, 340] on td "0.2 pcs" at bounding box center [1075, 340] width 158 height 22
drag, startPoint x: 1012, startPoint y: 337, endPoint x: 970, endPoint y: 343, distance: 42.4
click at [970, 343] on tr "2.5cbm - General Waste 25.08.2025 13:58 0.0 pcs 0.2 pcs AED0.00 - AED0.00" at bounding box center [839, 340] width 1443 height 22
click at [822, 431] on table "Name Creation Time - Last Update Time - Planned Amount Actual Amount Unit Price…" at bounding box center [839, 414] width 1443 height 224
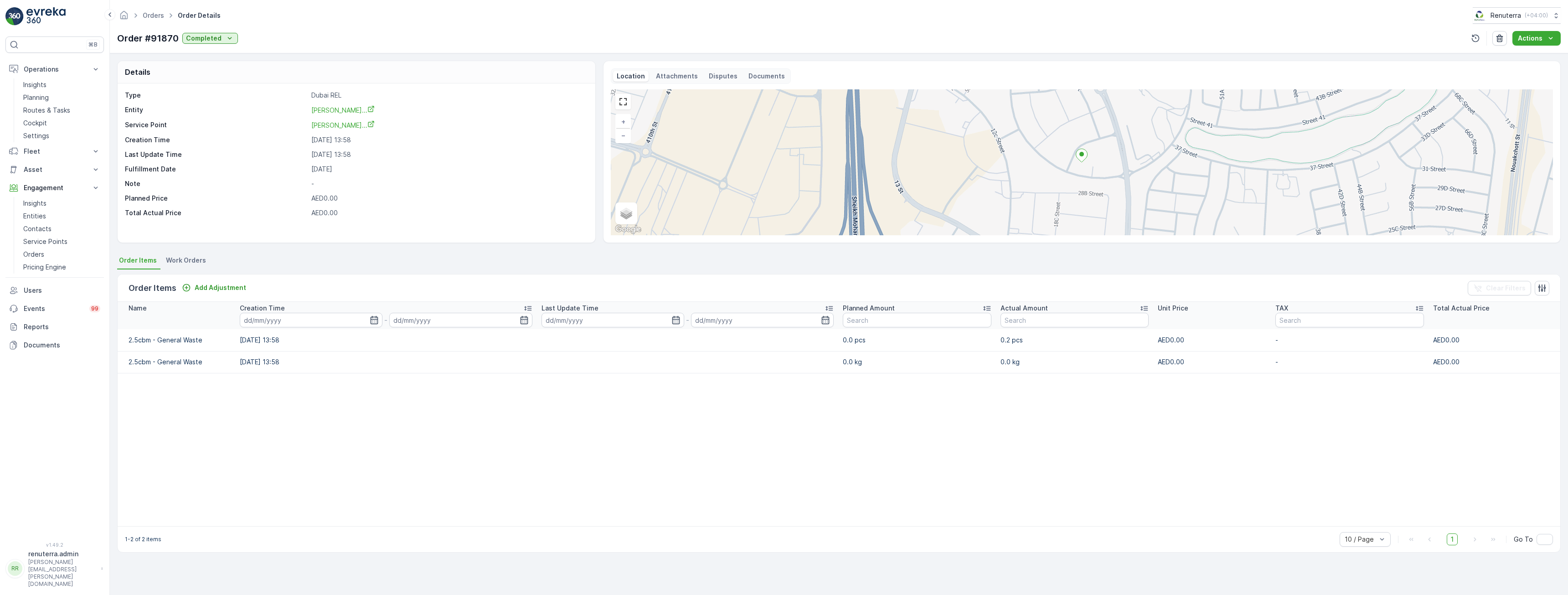
click at [987, 403] on table "Name Creation Time - Last Update Time - Planned Amount Actual Amount Unit Price…" at bounding box center [839, 414] width 1443 height 224
drag, startPoint x: 990, startPoint y: 336, endPoint x: 1023, endPoint y: 339, distance: 33.1
click at [1023, 339] on td "0.2 pcs" at bounding box center [1075, 340] width 158 height 22
click at [996, 438] on table "Name Creation Time - Last Update Time - Planned Amount Actual Amount Unit Price…" at bounding box center [839, 414] width 1443 height 224
drag, startPoint x: 994, startPoint y: 341, endPoint x: 982, endPoint y: 340, distance: 12.0
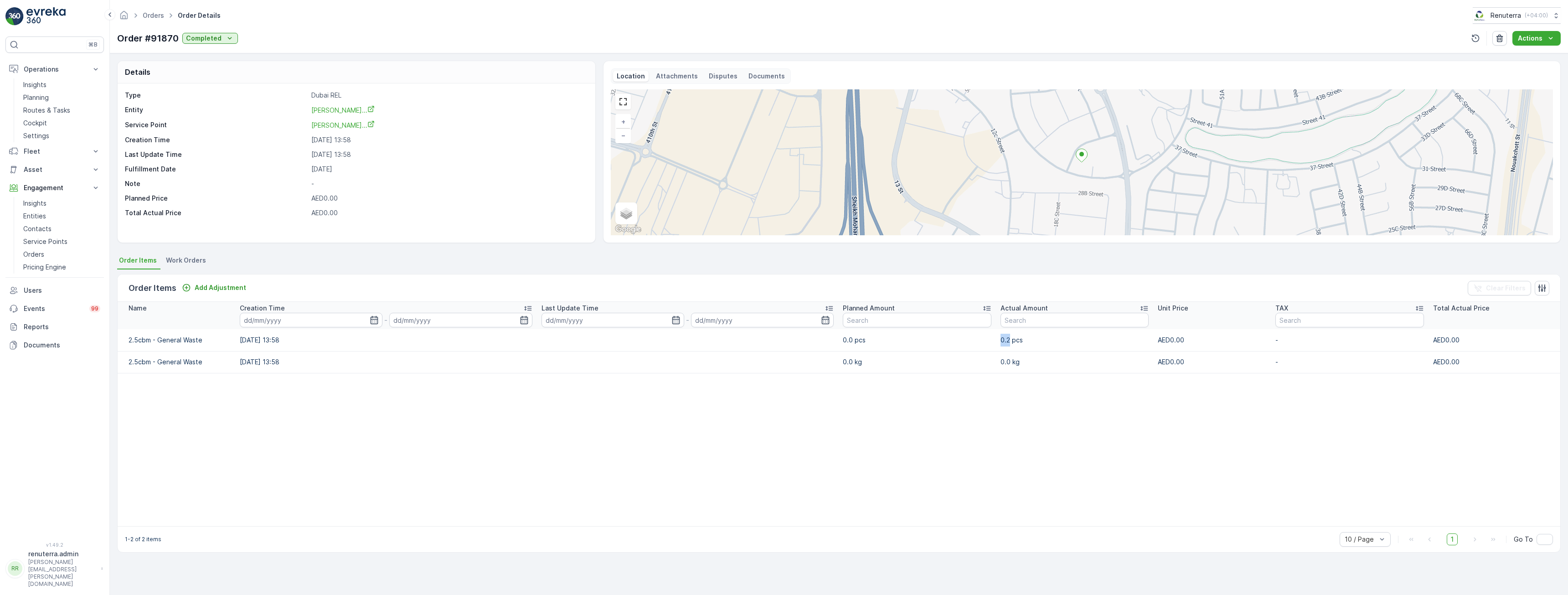
click at [982, 340] on tr "2.5cbm - General Waste 25.08.2025 13:58 0.0 pcs 0.2 pcs AED0.00 - AED0.00" at bounding box center [839, 340] width 1443 height 22
click at [988, 382] on table "Name Creation Time - Last Update Time - Planned Amount Actual Amount Unit Price…" at bounding box center [839, 414] width 1443 height 224
drag, startPoint x: 34, startPoint y: 216, endPoint x: 87, endPoint y: 209, distance: 53.5
click at [34, 216] on p "Entities" at bounding box center [34, 216] width 23 height 9
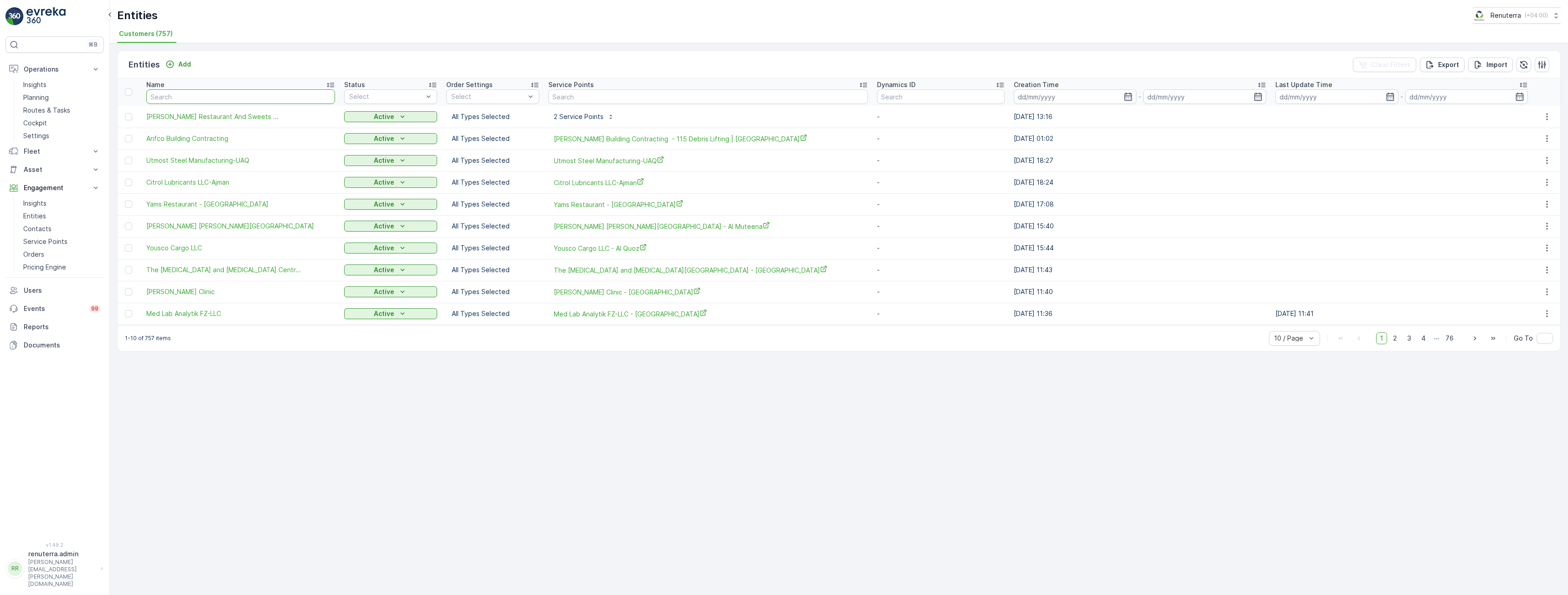
click at [226, 95] on input "text" at bounding box center [240, 97] width 189 height 15
type input "ahmed"
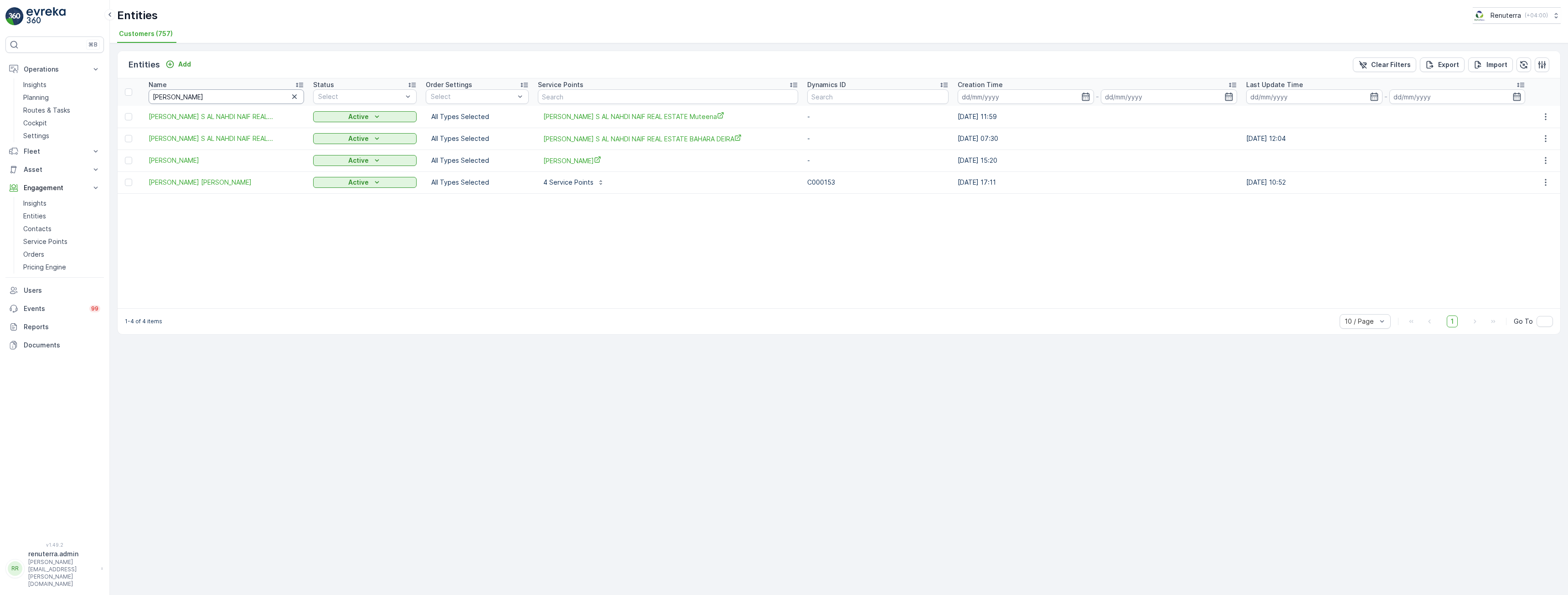
click at [200, 97] on input "ahmed" at bounding box center [227, 97] width 156 height 15
type input "ahmed ha"
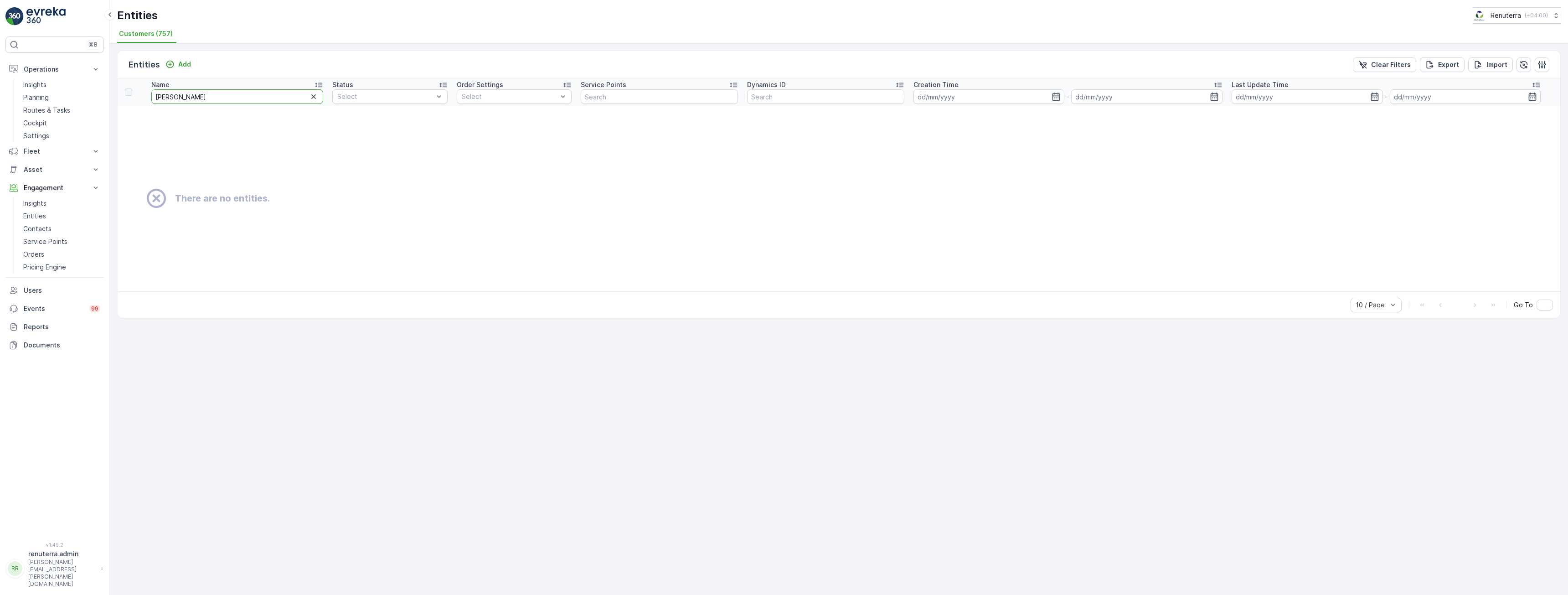
click at [202, 93] on input "ahmed ha" at bounding box center [237, 97] width 172 height 15
type input "ahmed has"
click at [200, 91] on input "ahmed has" at bounding box center [237, 97] width 172 height 15
type input "ahmed hasa"
click at [224, 93] on input "ahmed hasa" at bounding box center [237, 97] width 172 height 15
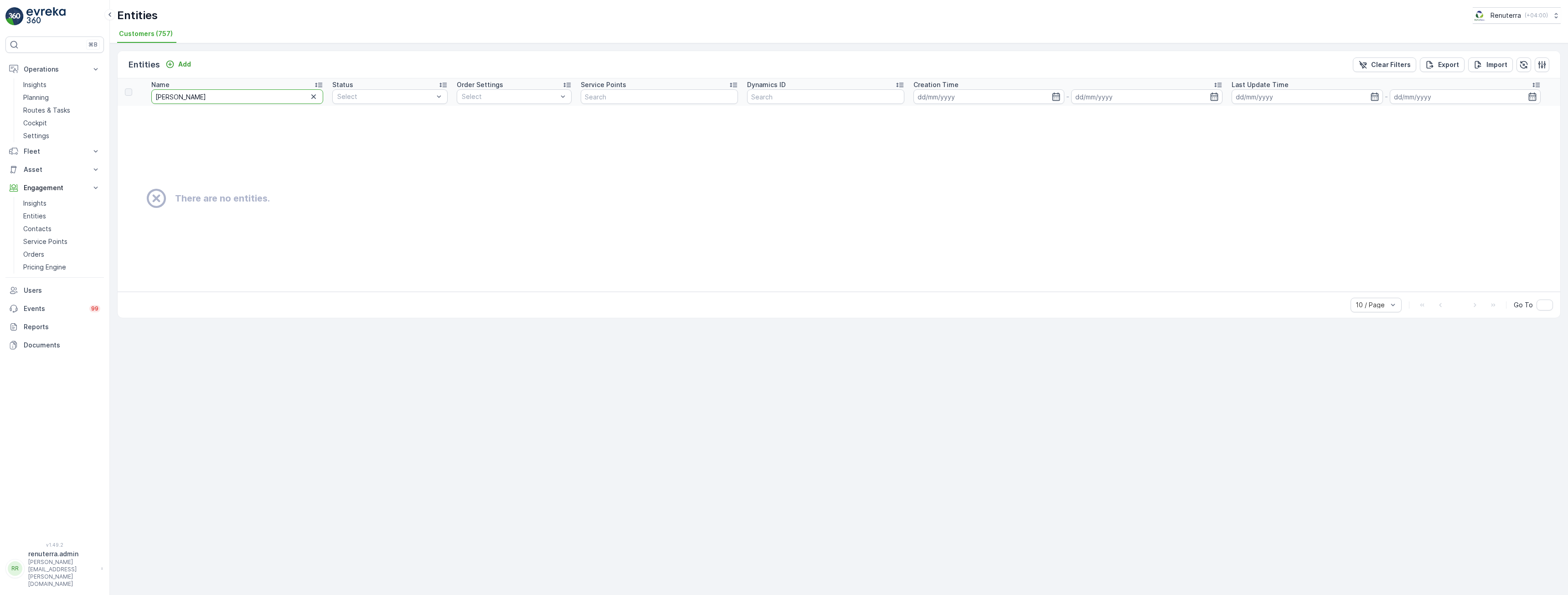
type input "ahmed hasan"
click at [235, 97] on input "ahmed hasan" at bounding box center [237, 97] width 172 height 15
click at [50, 240] on p "Service Points" at bounding box center [45, 241] width 44 height 9
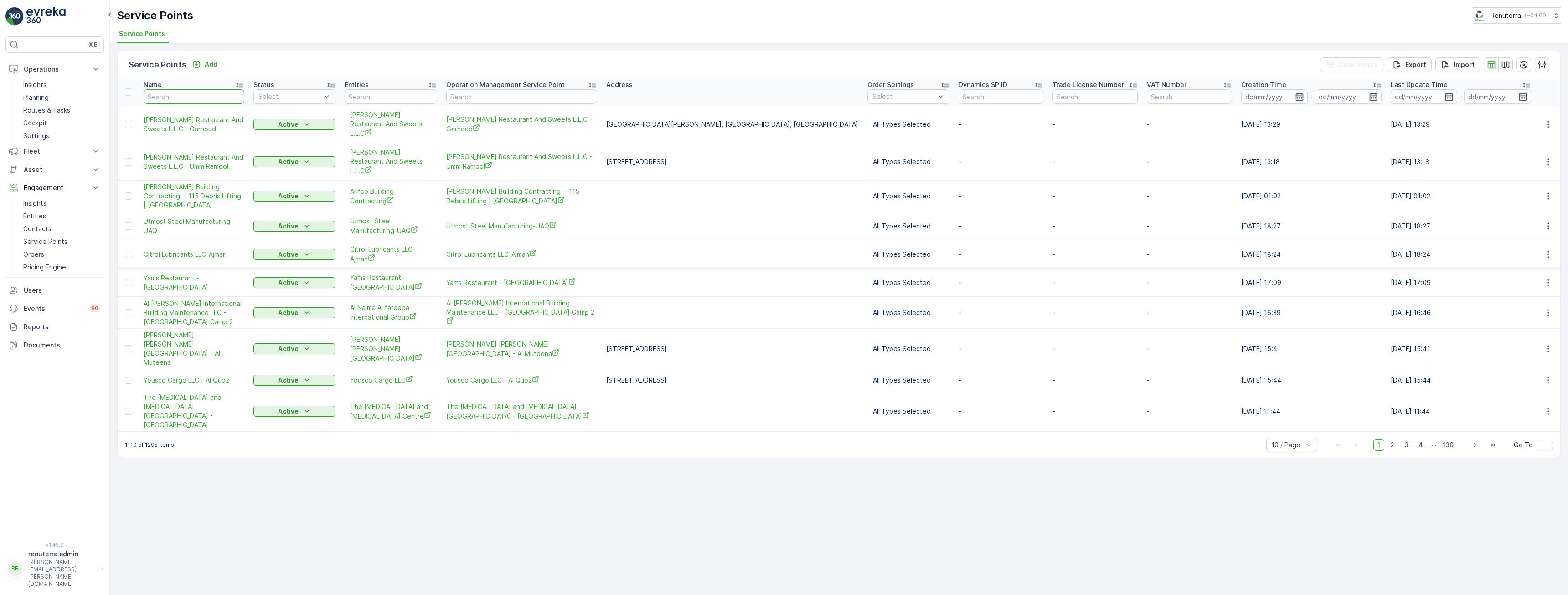
click at [179, 99] on input "text" at bounding box center [193, 97] width 101 height 15
type input "ahmed"
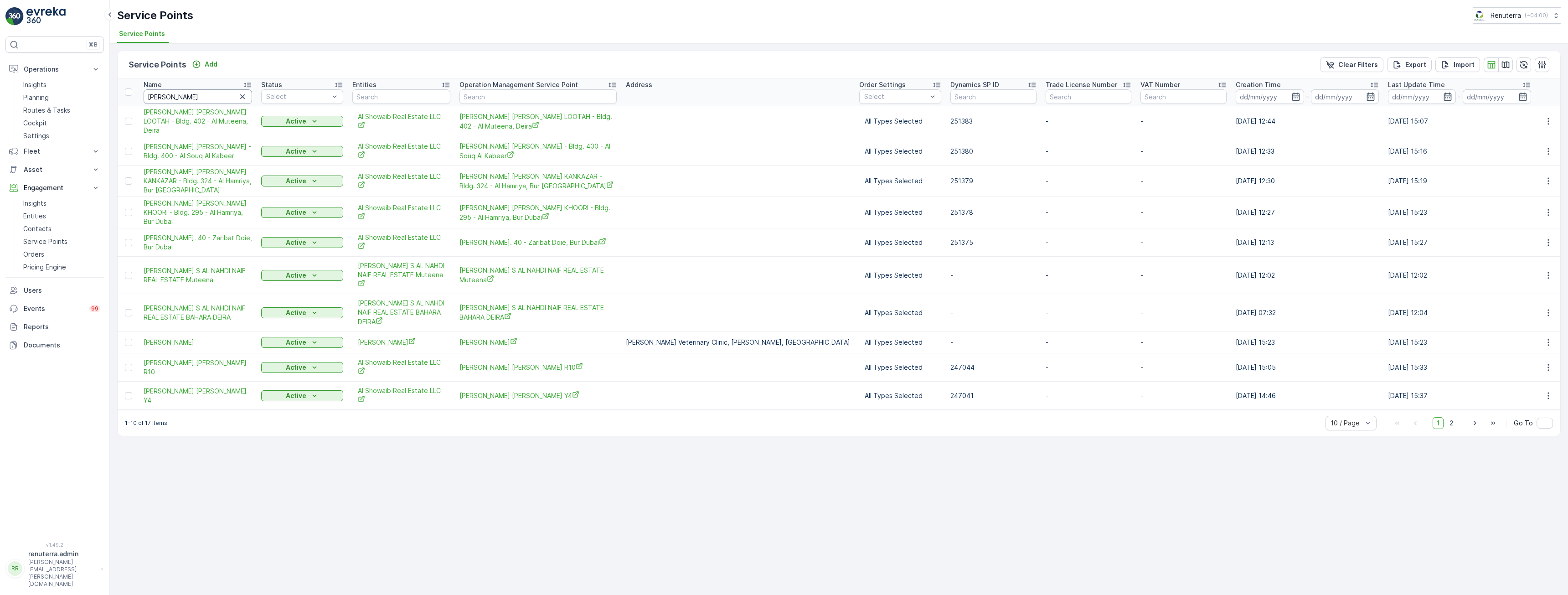
click at [180, 95] on input "ahmed" at bounding box center [198, 97] width 108 height 15
type input "ahmed has"
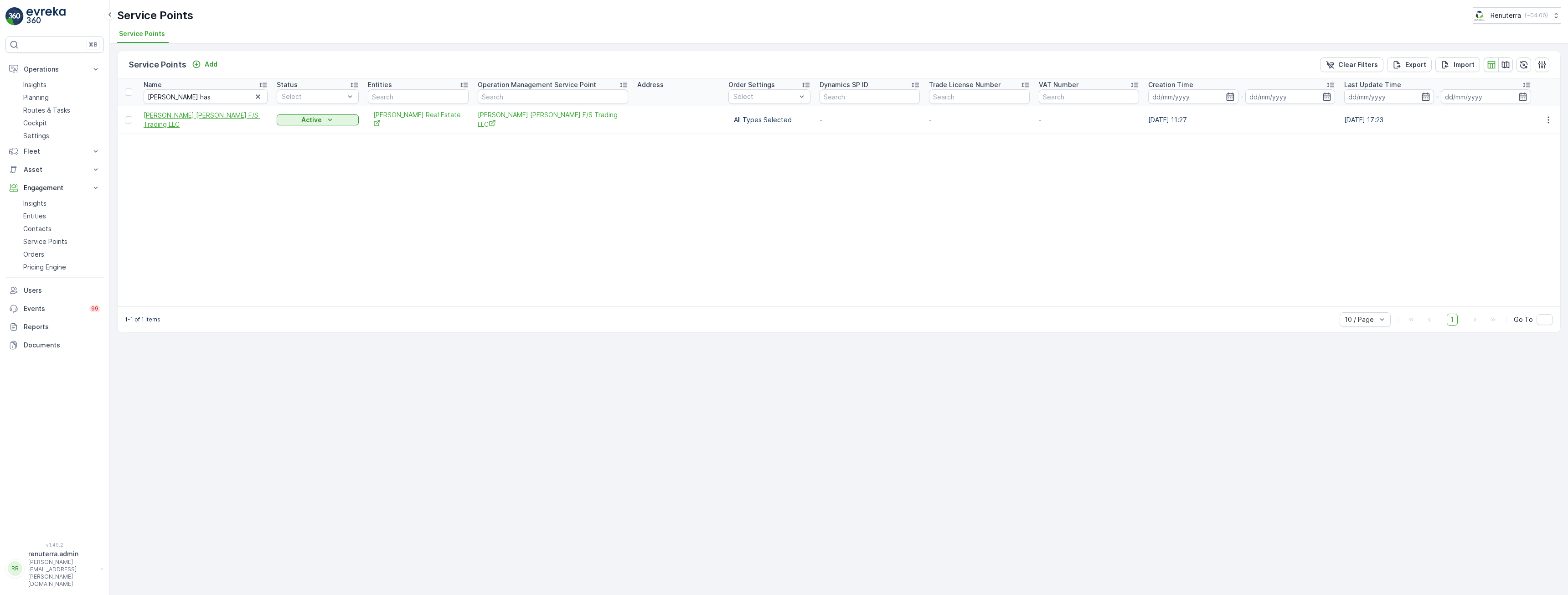
click at [178, 115] on span "Ahmed Hasan Mahboob F/S Trading LLC" at bounding box center [205, 120] width 124 height 18
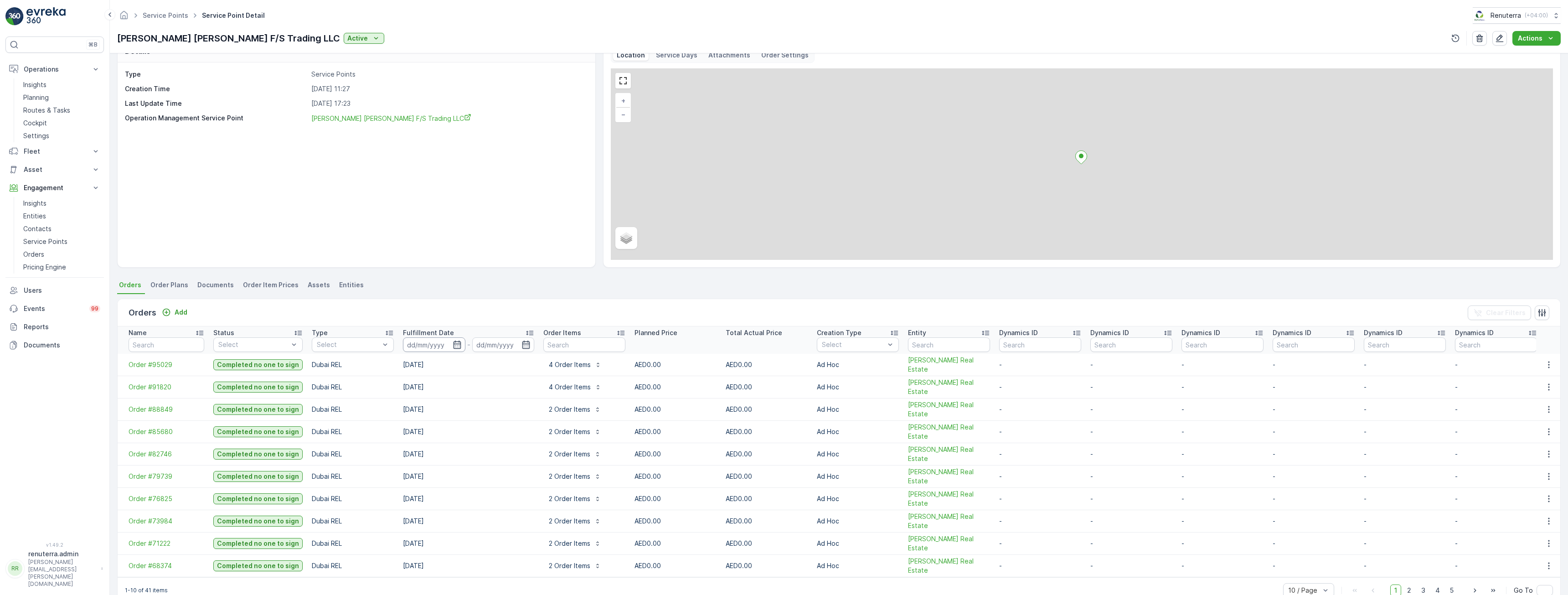
scroll to position [30, 0]
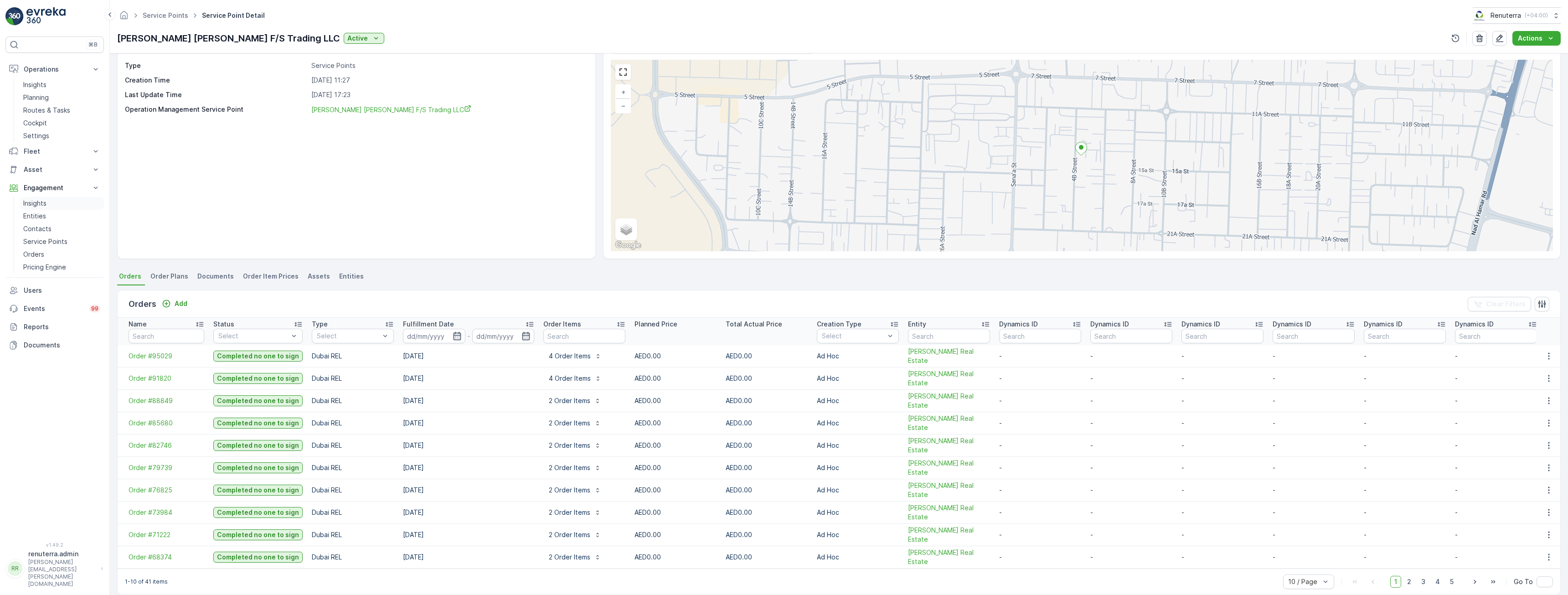
click at [37, 201] on p "Insights" at bounding box center [34, 203] width 23 height 9
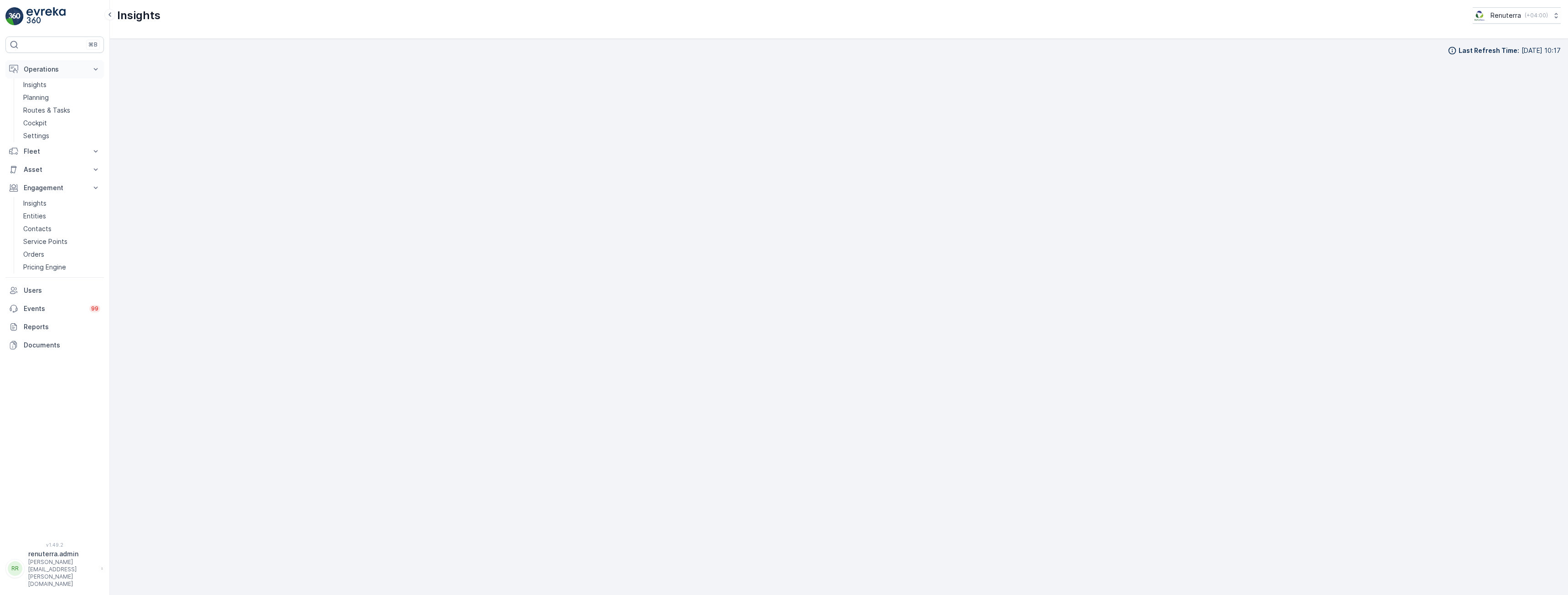
click at [33, 70] on p "Operations" at bounding box center [55, 69] width 62 height 9
click at [39, 72] on p "Operations" at bounding box center [55, 69] width 62 height 9
click at [35, 82] on p "Insights" at bounding box center [34, 85] width 23 height 9
drag, startPoint x: 44, startPoint y: 216, endPoint x: 54, endPoint y: 220, distance: 10.8
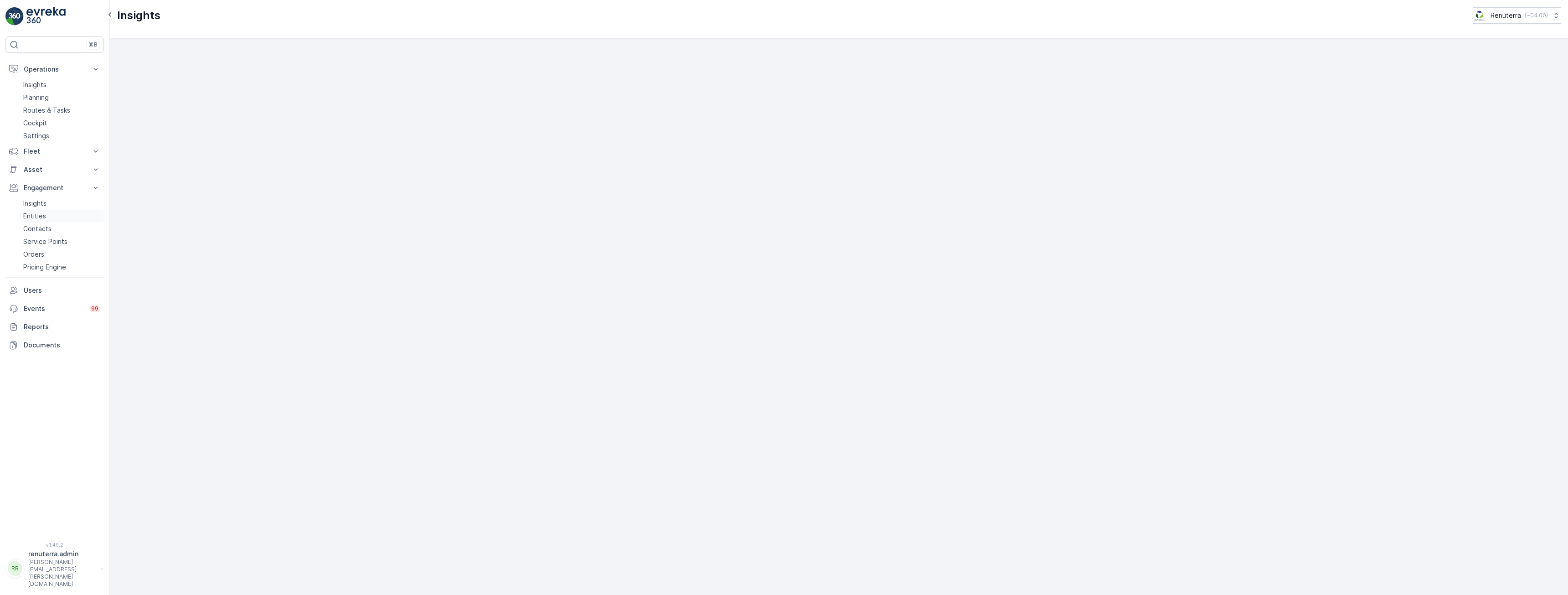
click at [44, 216] on p "Entities" at bounding box center [34, 216] width 23 height 9
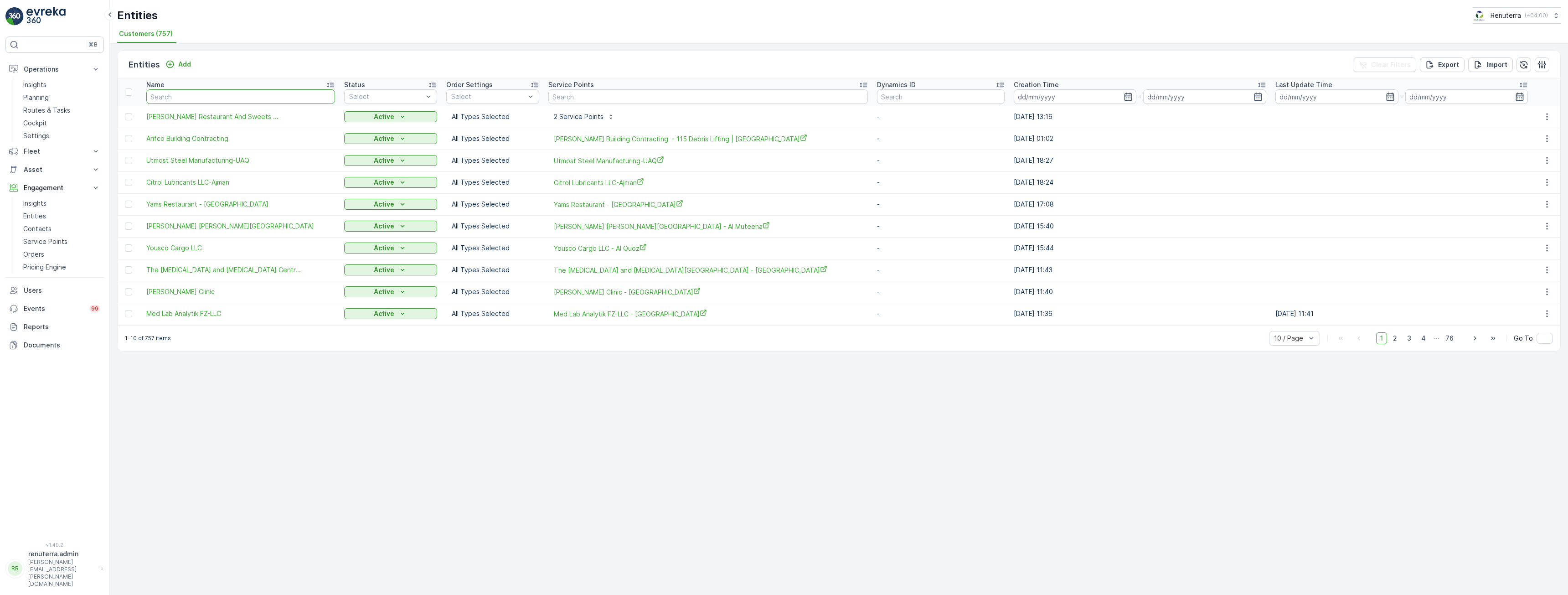
click at [250, 103] on input "text" at bounding box center [240, 97] width 189 height 15
paste input "[PERSON_NAME][DEMOGRAPHIC_DATA]"
type input "[PERSON_NAME][DEMOGRAPHIC_DATA]"
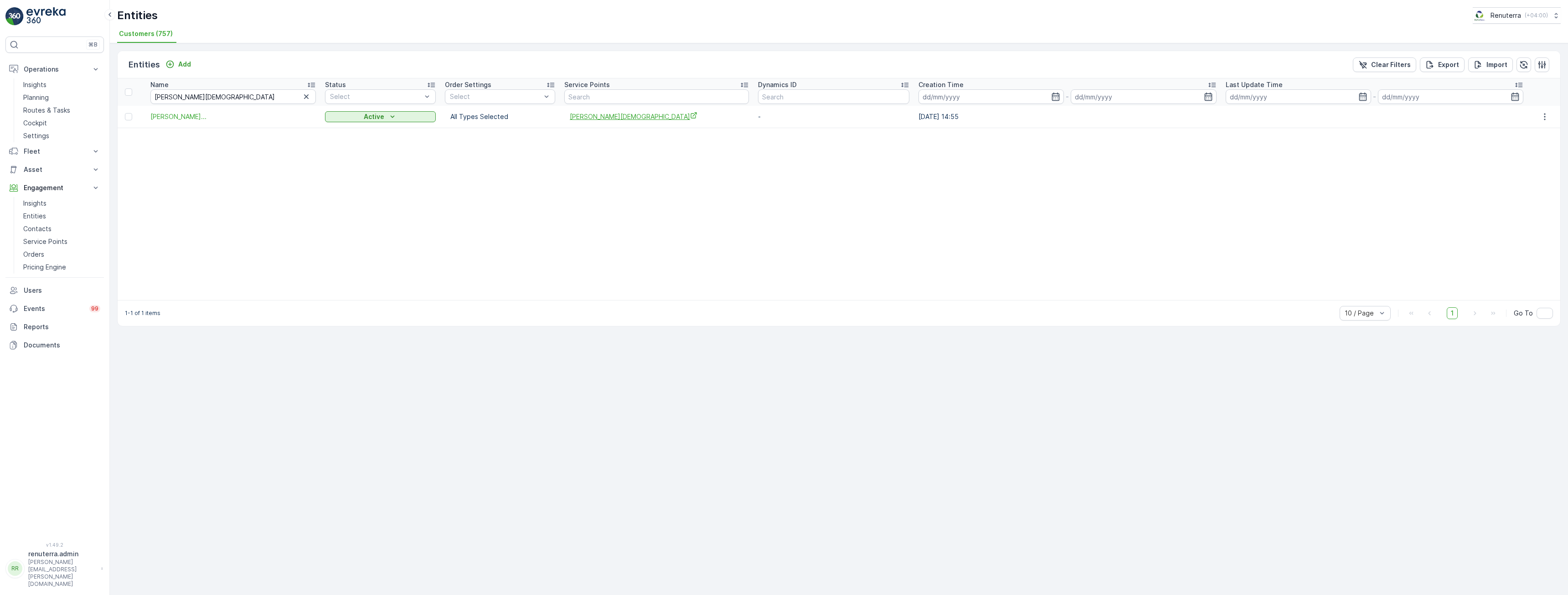
click at [622, 115] on span "[PERSON_NAME][DEMOGRAPHIC_DATA]" at bounding box center [656, 116] width 174 height 9
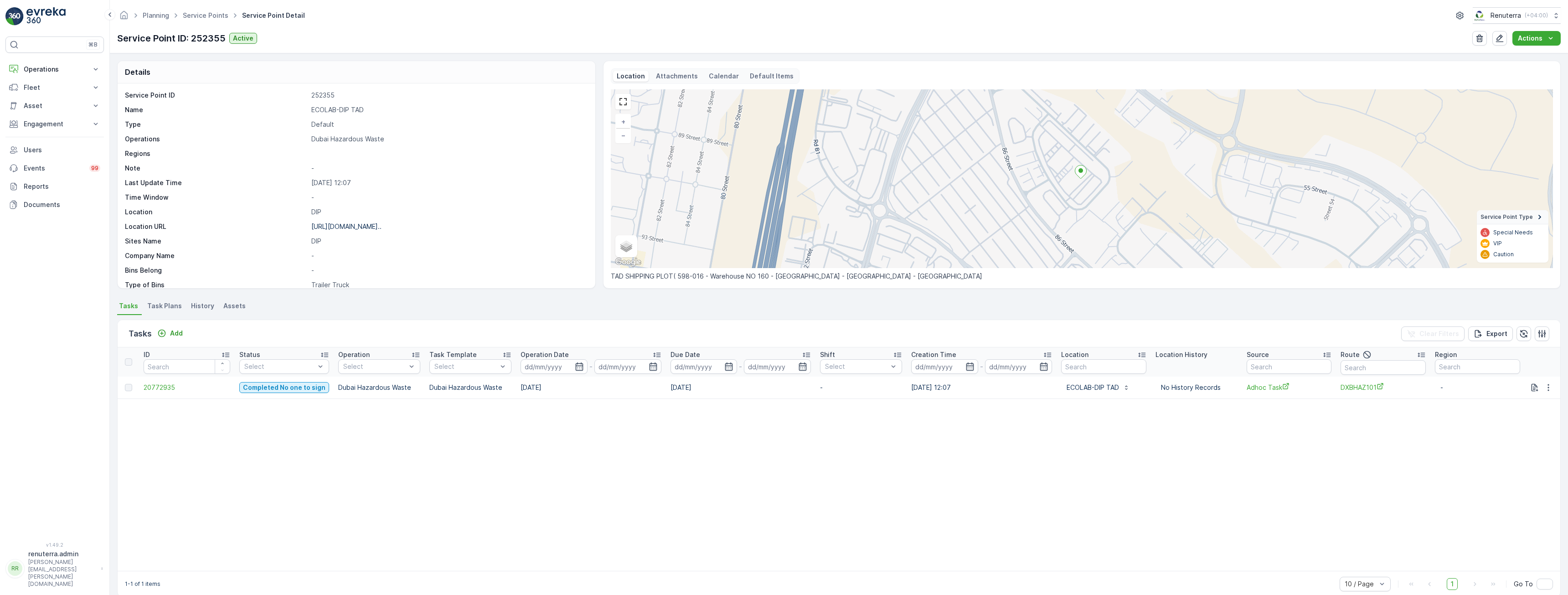
click at [280, 441] on table "ID Status Select Operation Select Task Template Select Operation Date - Due Dat…" at bounding box center [839, 459] width 1443 height 223
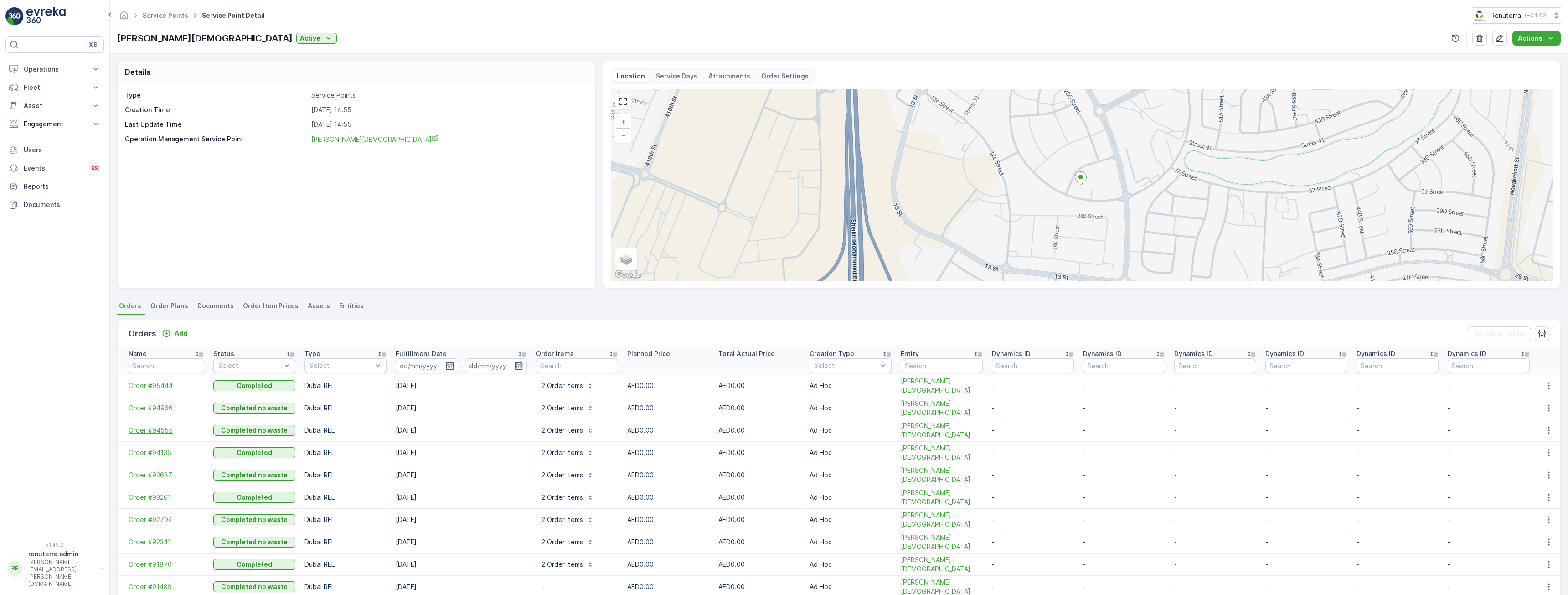
click at [149, 431] on span "Order #94555" at bounding box center [166, 429] width 76 height 9
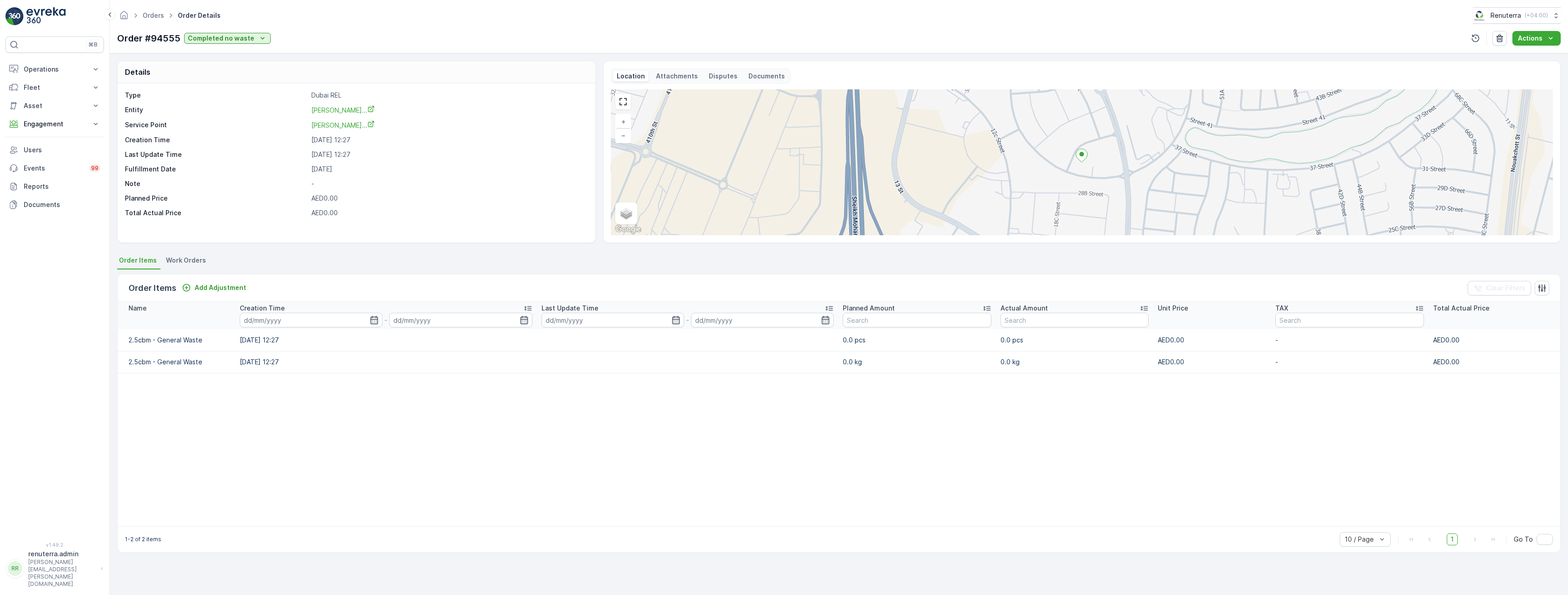
click at [764, 78] on p "Documents" at bounding box center [767, 76] width 37 height 9
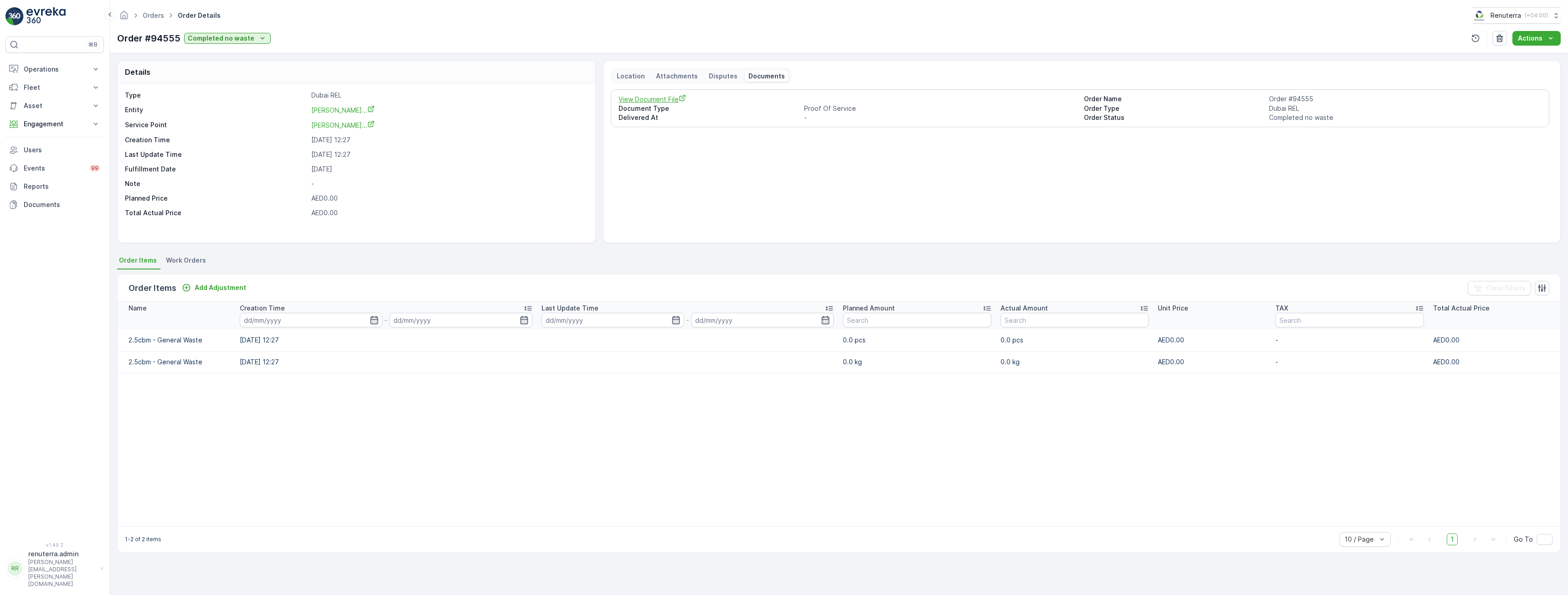
click at [658, 99] on span "View Document File" at bounding box center [848, 99] width 458 height 9
